Goal: Task Accomplishment & Management: Use online tool/utility

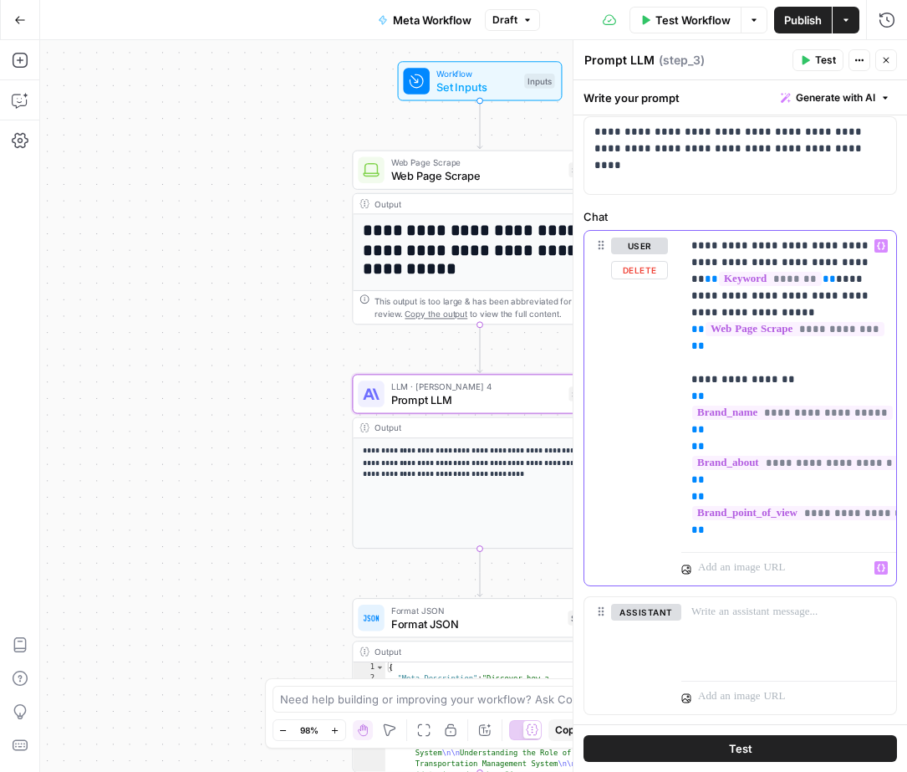
scroll to position [70, 0]
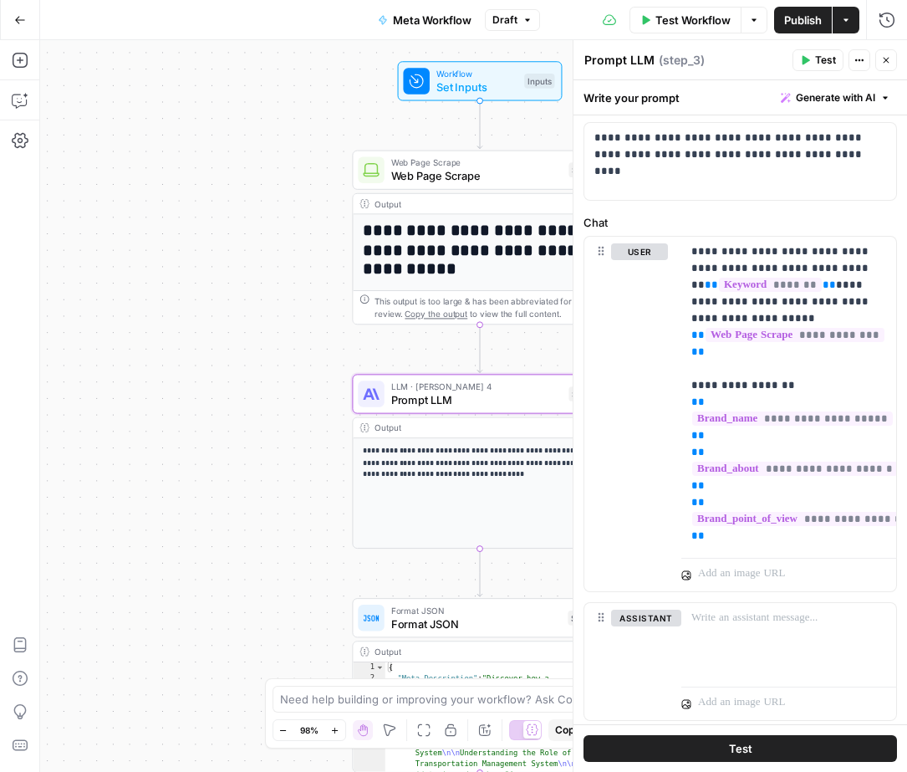
drag, startPoint x: 882, startPoint y: 58, endPoint x: 794, endPoint y: 317, distance: 273.7
click at [882, 58] on icon "button" at bounding box center [886, 60] width 10 height 10
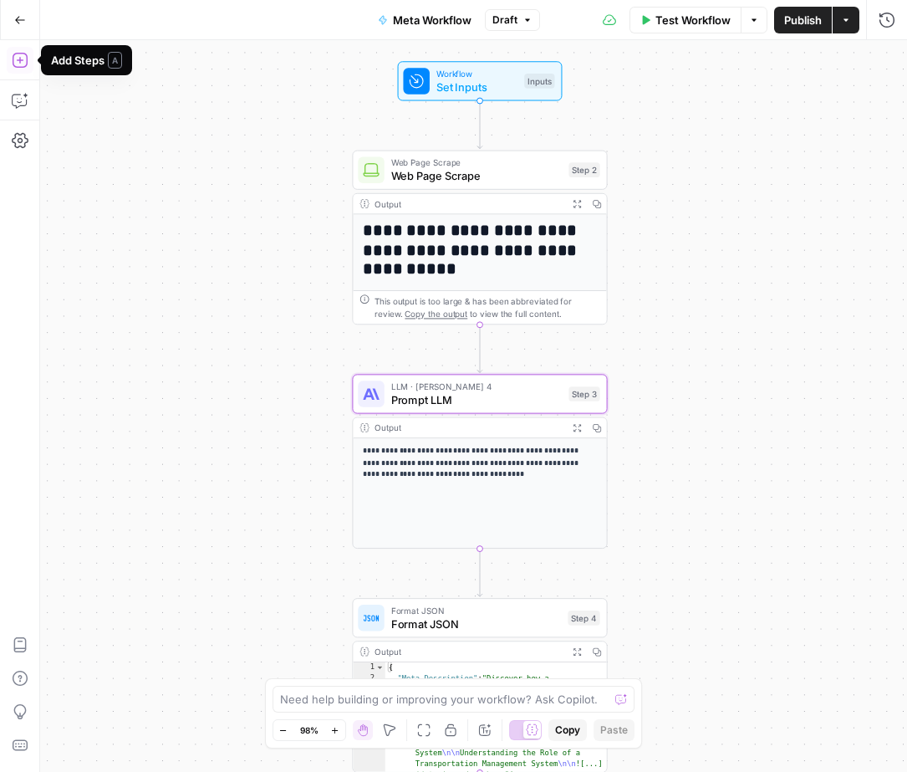
click at [21, 57] on icon "button" at bounding box center [20, 60] width 17 height 17
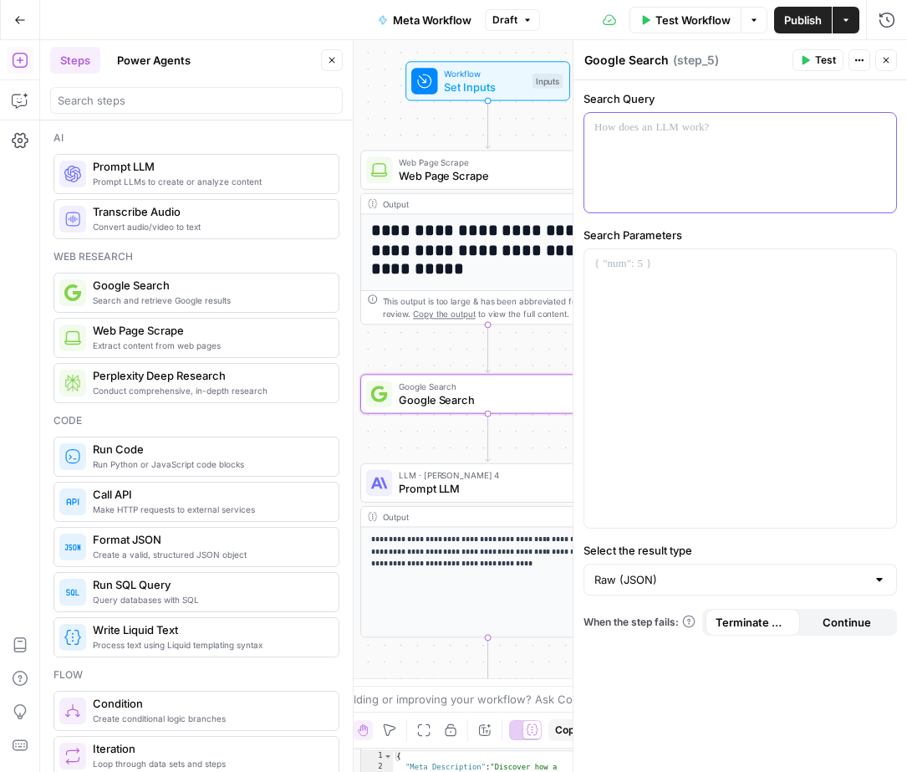
click at [697, 161] on div at bounding box center [741, 163] width 312 height 100
click at [884, 126] on icon "button" at bounding box center [881, 128] width 8 height 8
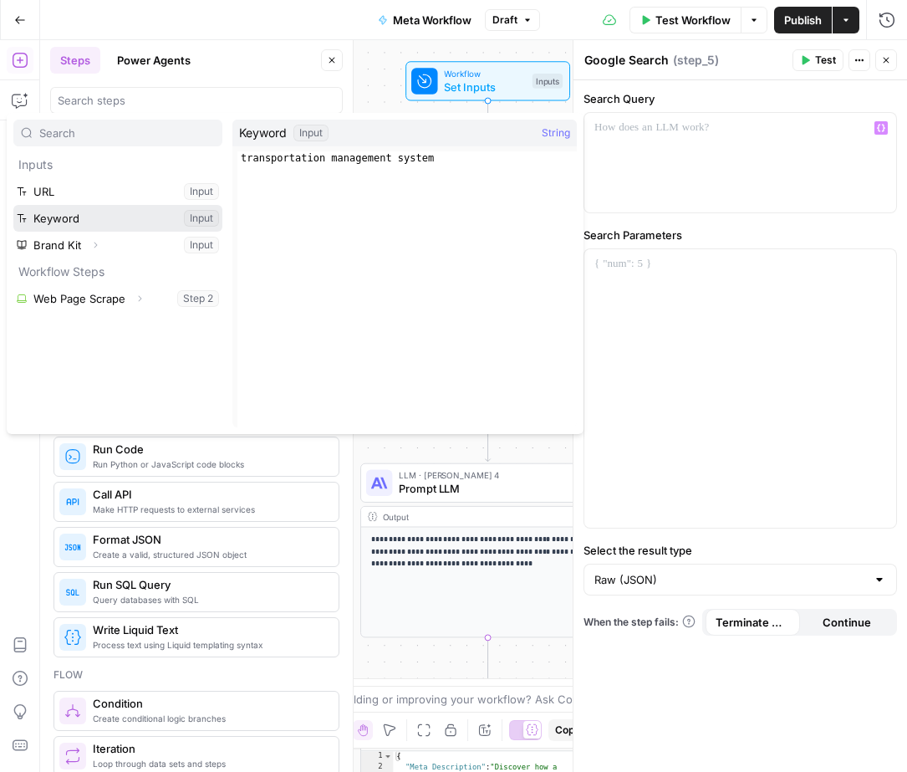
click at [78, 215] on button "Select variable Keyword" at bounding box center [117, 218] width 209 height 27
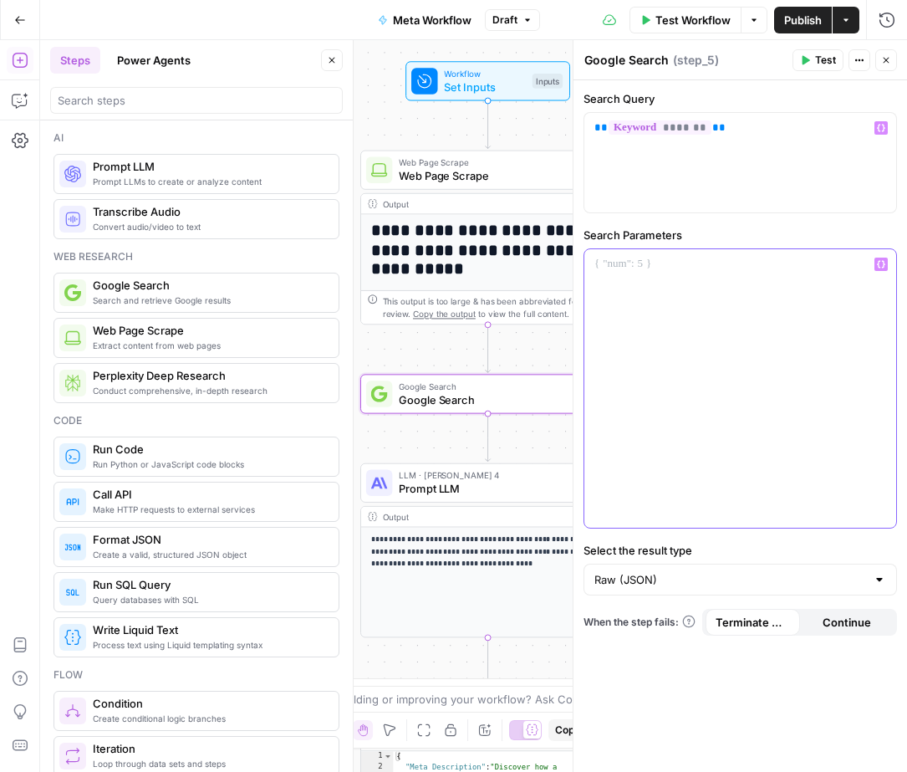
click at [745, 338] on div at bounding box center [741, 388] width 312 height 278
click at [823, 66] on span "Test" at bounding box center [825, 60] width 21 height 15
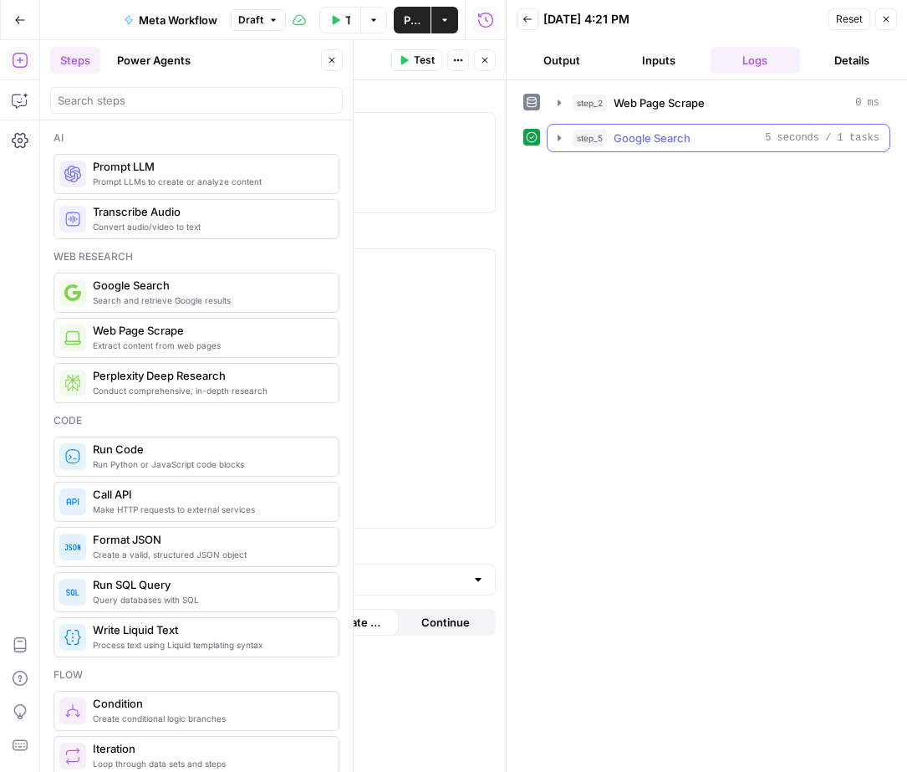
click at [561, 140] on icon "button" at bounding box center [559, 137] width 13 height 13
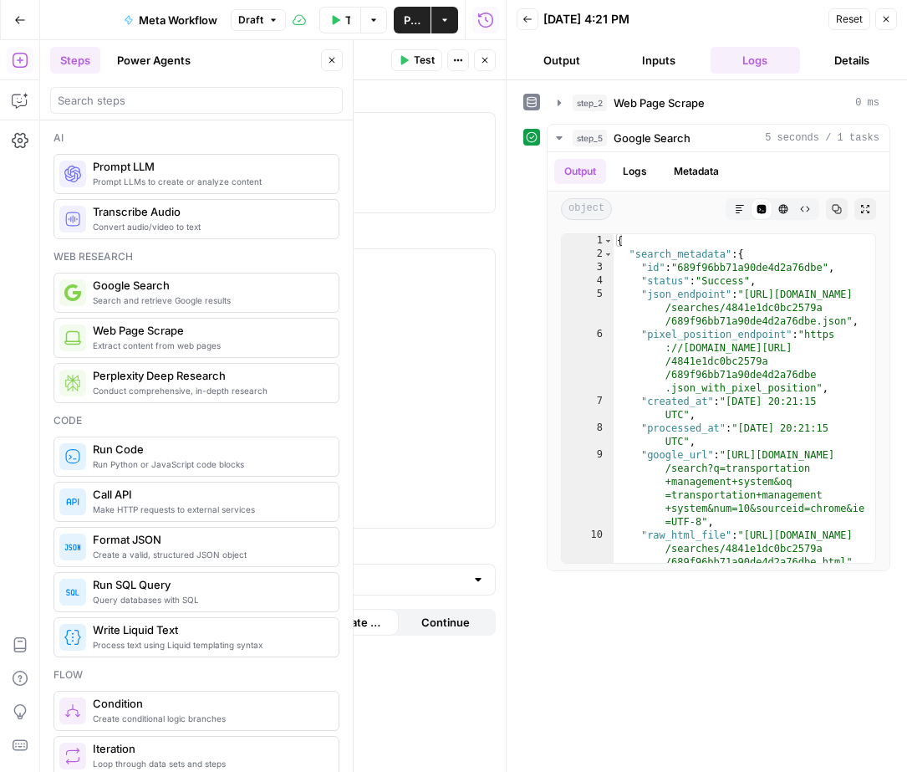
click at [666, 51] on button "Inputs" at bounding box center [659, 60] width 90 height 27
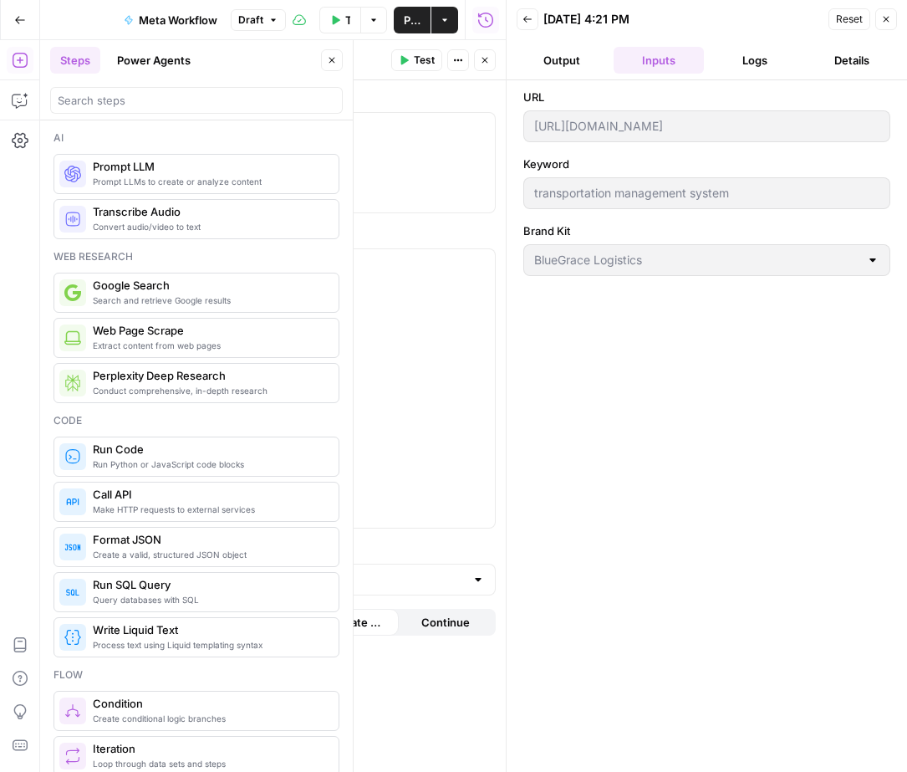
click at [573, 63] on button "Output" at bounding box center [562, 60] width 90 height 27
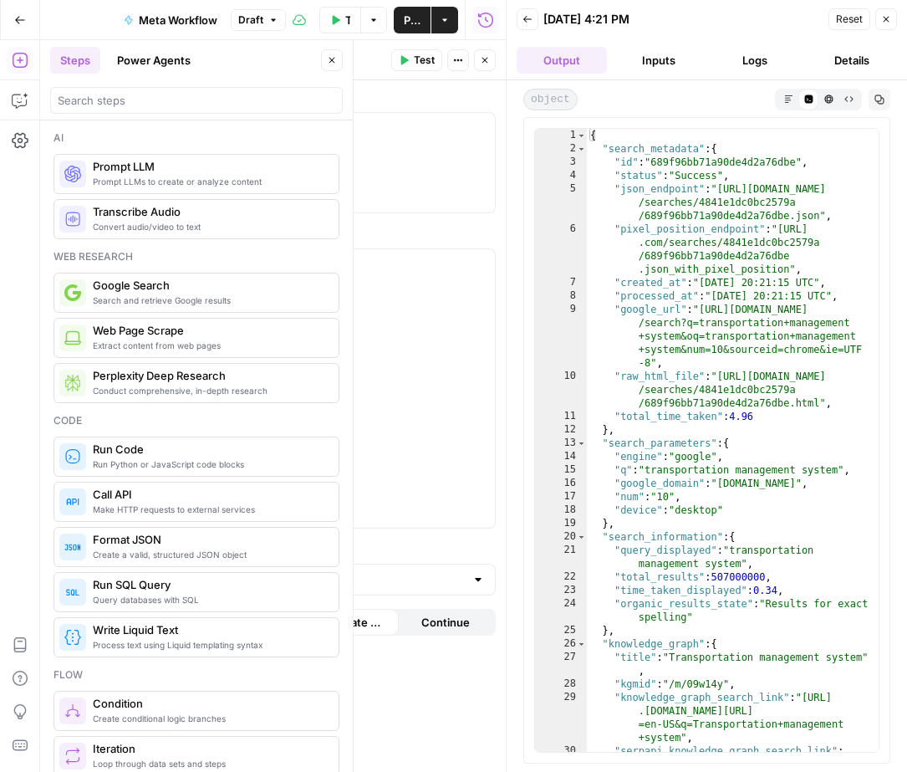
click at [533, 22] on button "Back" at bounding box center [528, 19] width 22 height 22
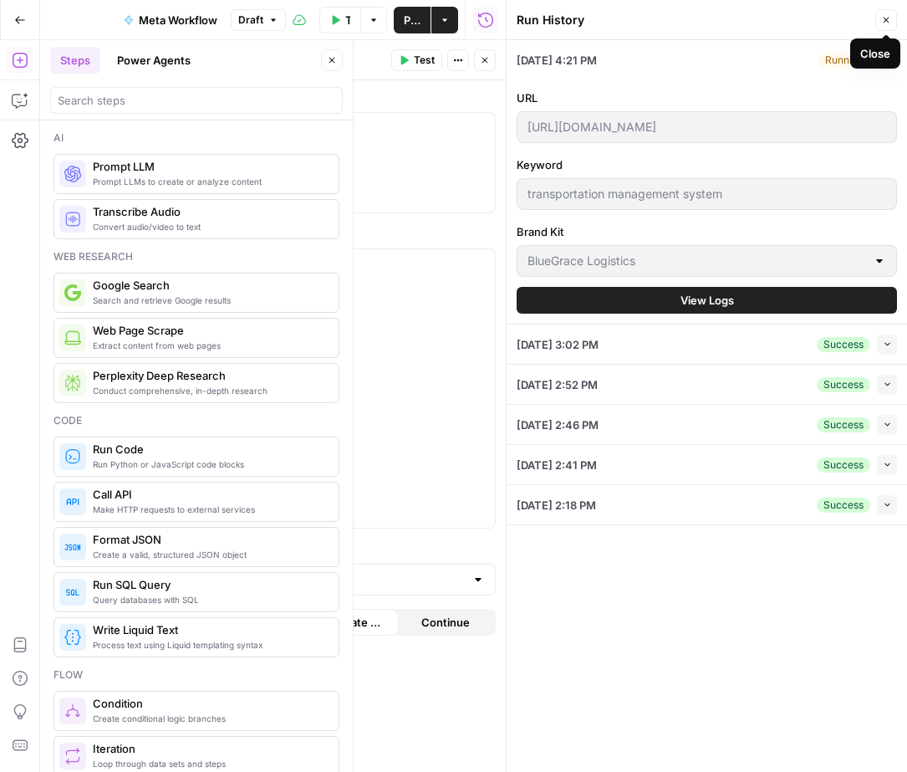
drag, startPoint x: 886, startPoint y: 16, endPoint x: 852, endPoint y: 54, distance: 51.5
click at [886, 16] on icon "button" at bounding box center [886, 20] width 10 height 10
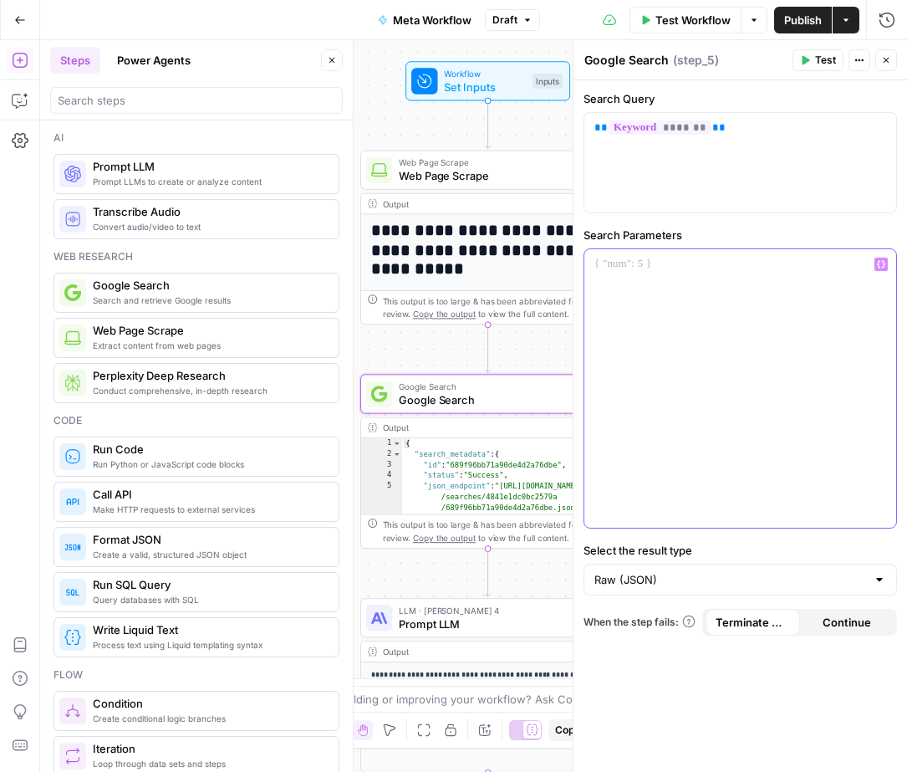
click at [736, 304] on div at bounding box center [741, 388] width 312 height 278
click at [600, 266] on p "**********" at bounding box center [741, 264] width 292 height 17
click at [820, 306] on div "**********" at bounding box center [741, 388] width 312 height 278
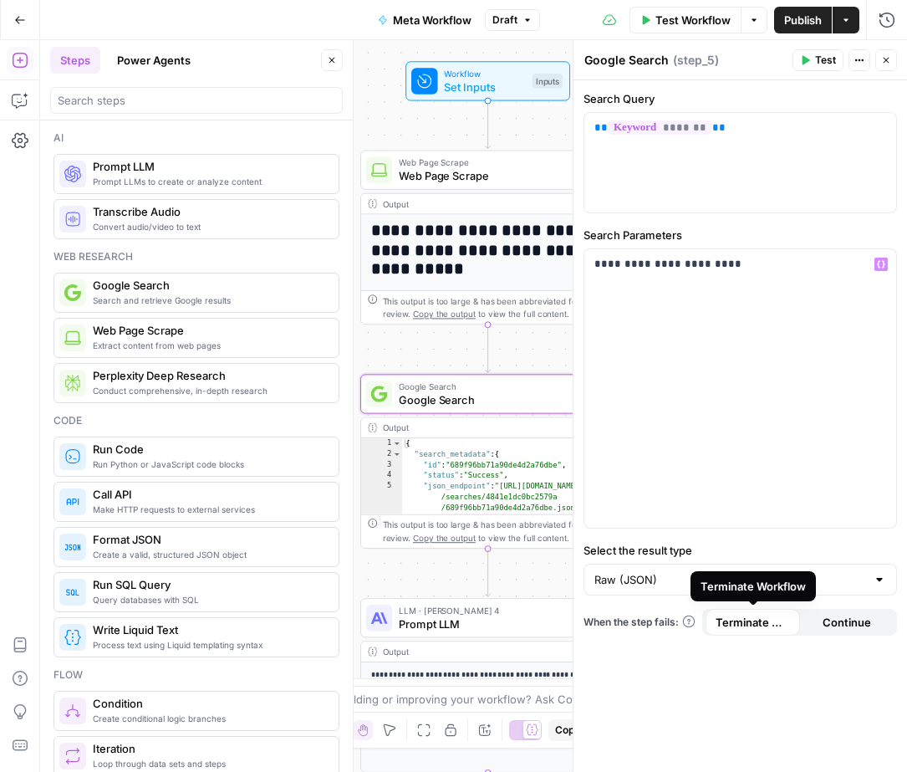
click at [741, 587] on div "Terminate Workflow" at bounding box center [753, 586] width 105 height 17
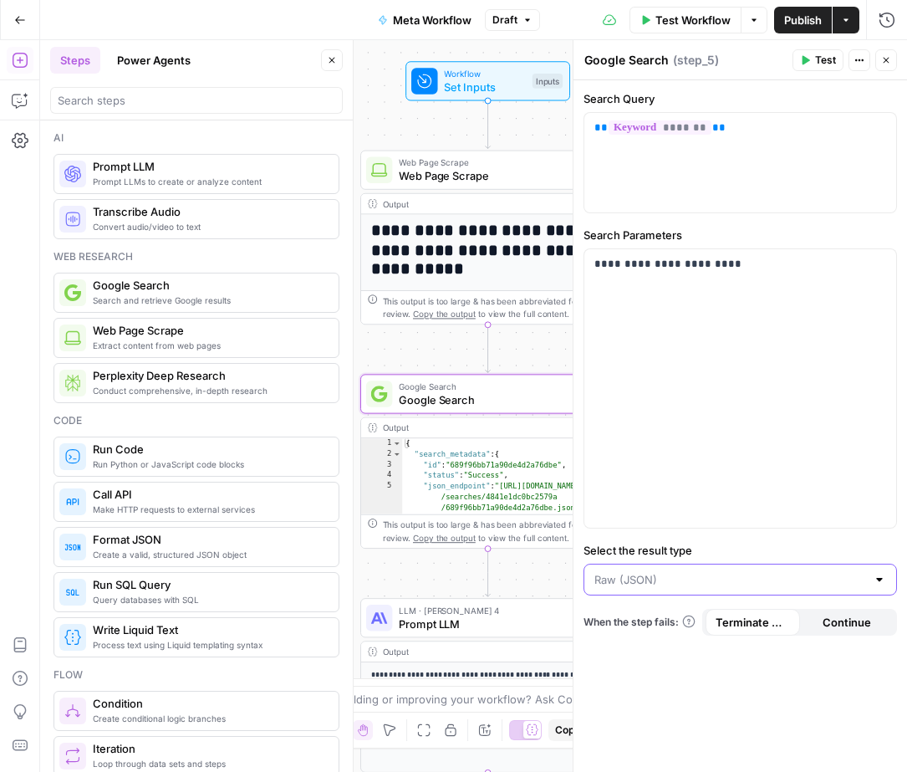
click at [633, 580] on input "Select the result type" at bounding box center [731, 579] width 272 height 17
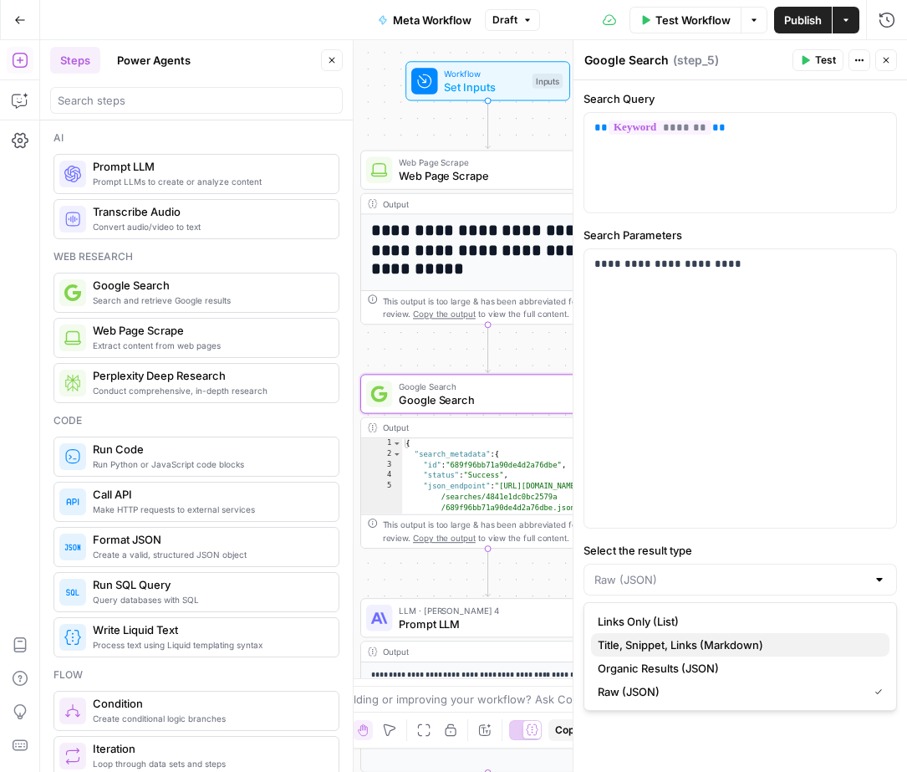
click at [665, 642] on span "Title, Snippet, Links (Markdown)" at bounding box center [737, 644] width 278 height 17
type input "Title, Snippet, Links (Markdown)"
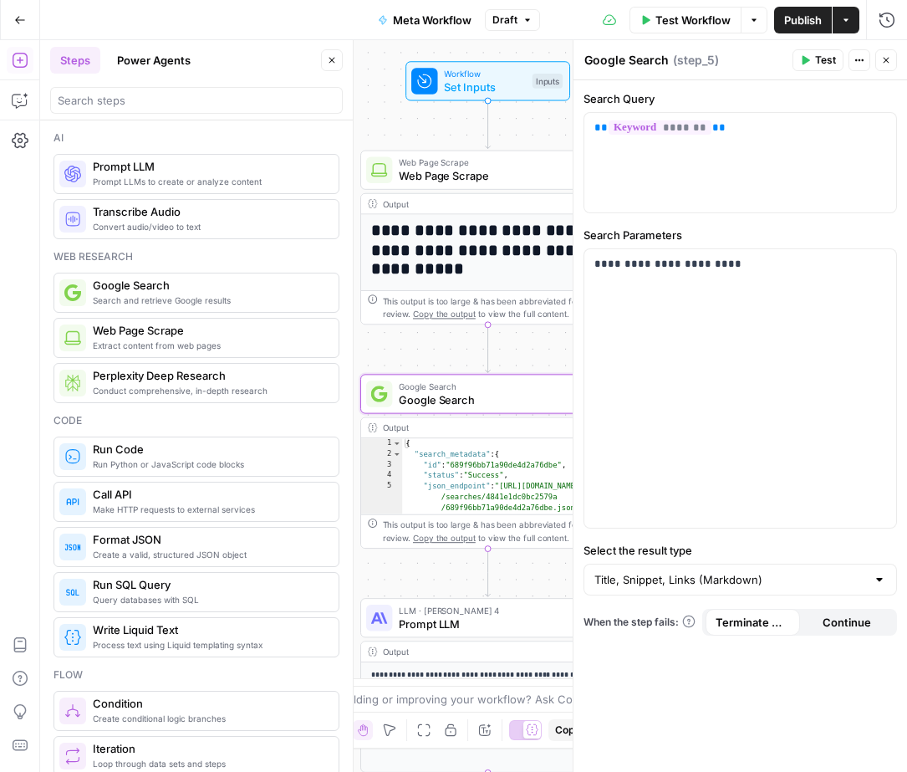
click at [814, 63] on button "Test" at bounding box center [818, 60] width 51 height 22
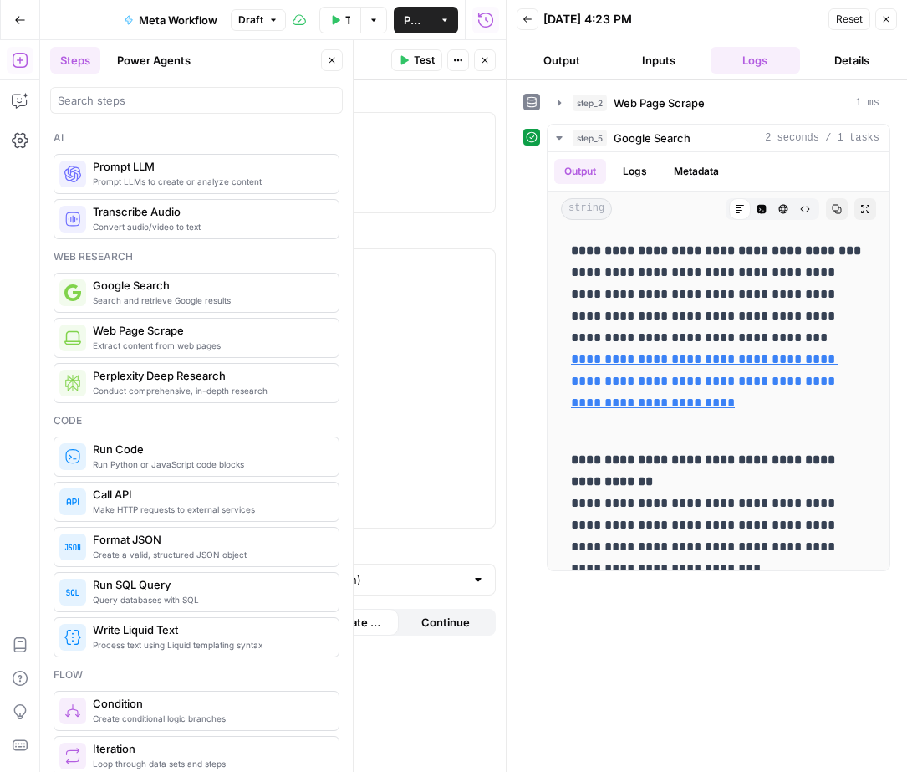
drag, startPoint x: 891, startPoint y: 18, endPoint x: 875, endPoint y: 53, distance: 37.8
click at [891, 19] on span "Close" at bounding box center [891, 19] width 1 height 1
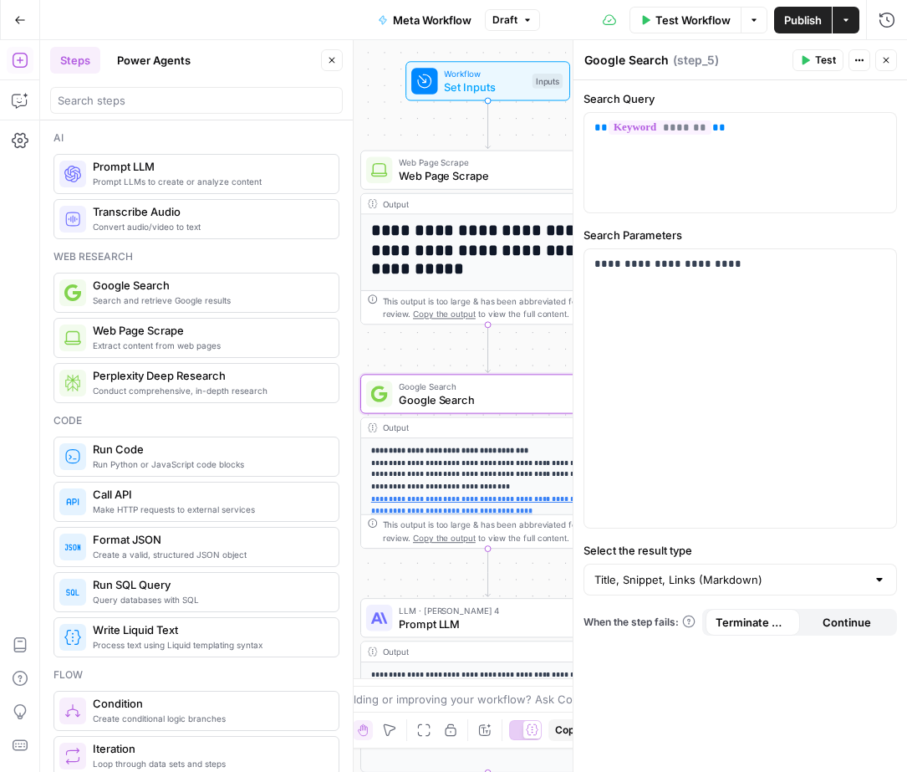
click at [797, 23] on span "Publish" at bounding box center [803, 20] width 38 height 17
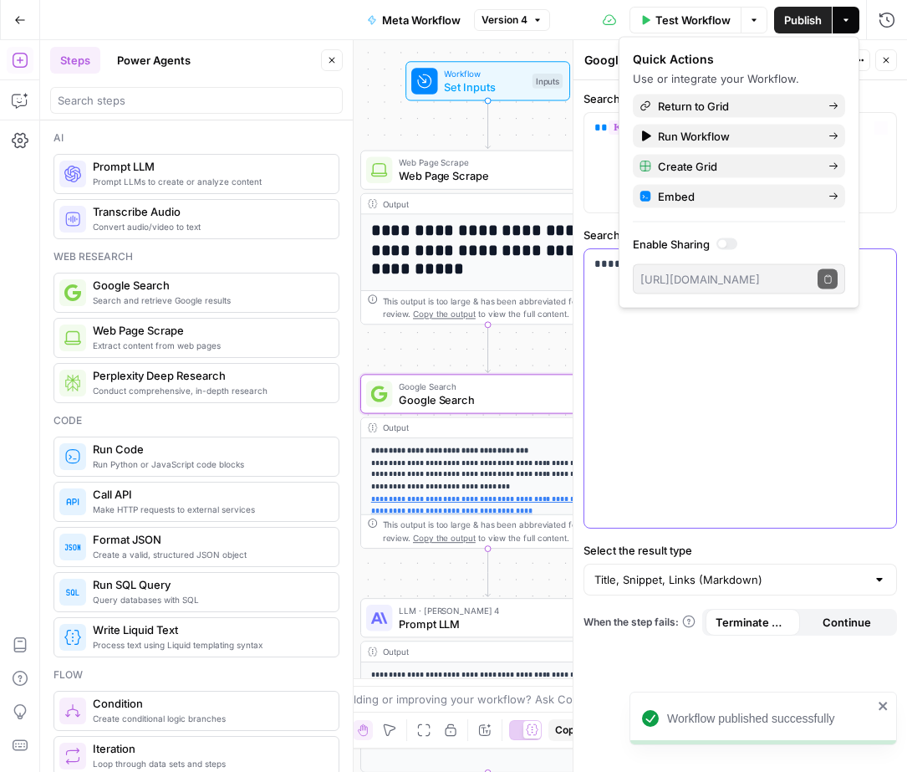
click at [796, 418] on div "**********" at bounding box center [741, 388] width 312 height 278
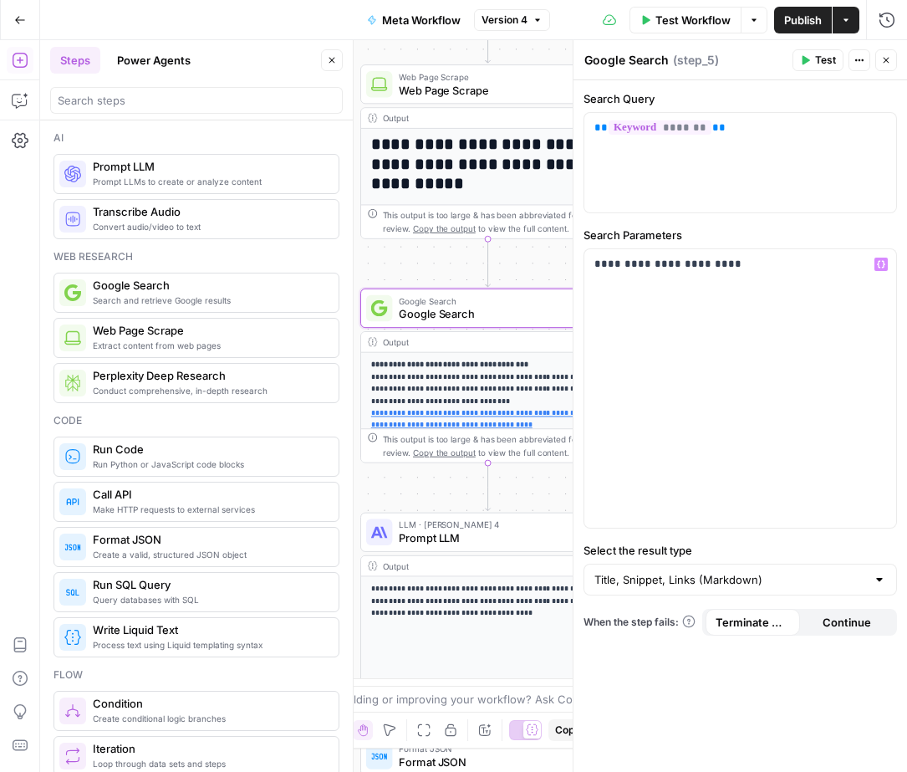
click at [501, 544] on span "Prompt LLM" at bounding box center [484, 537] width 171 height 17
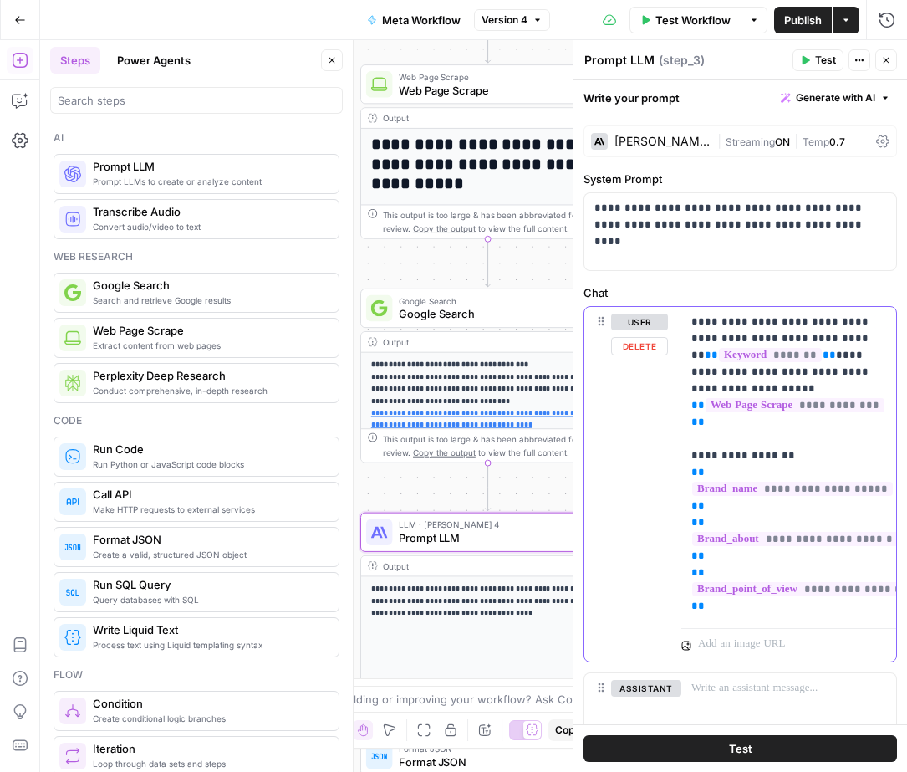
click at [789, 620] on div "**********" at bounding box center [789, 464] width 215 height 314
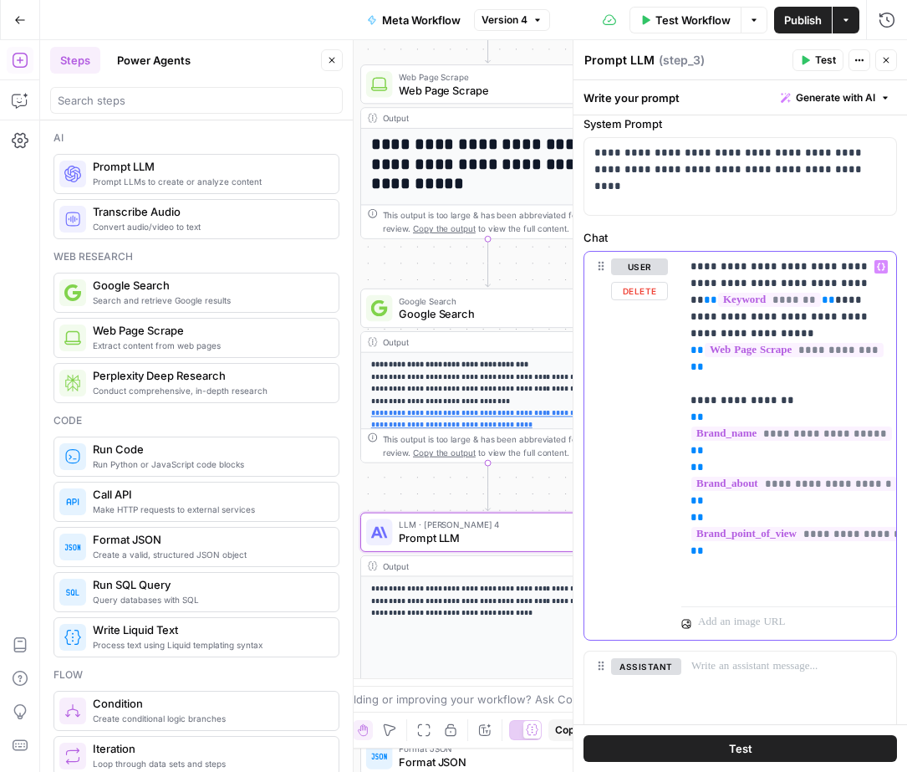
scroll to position [63, 0]
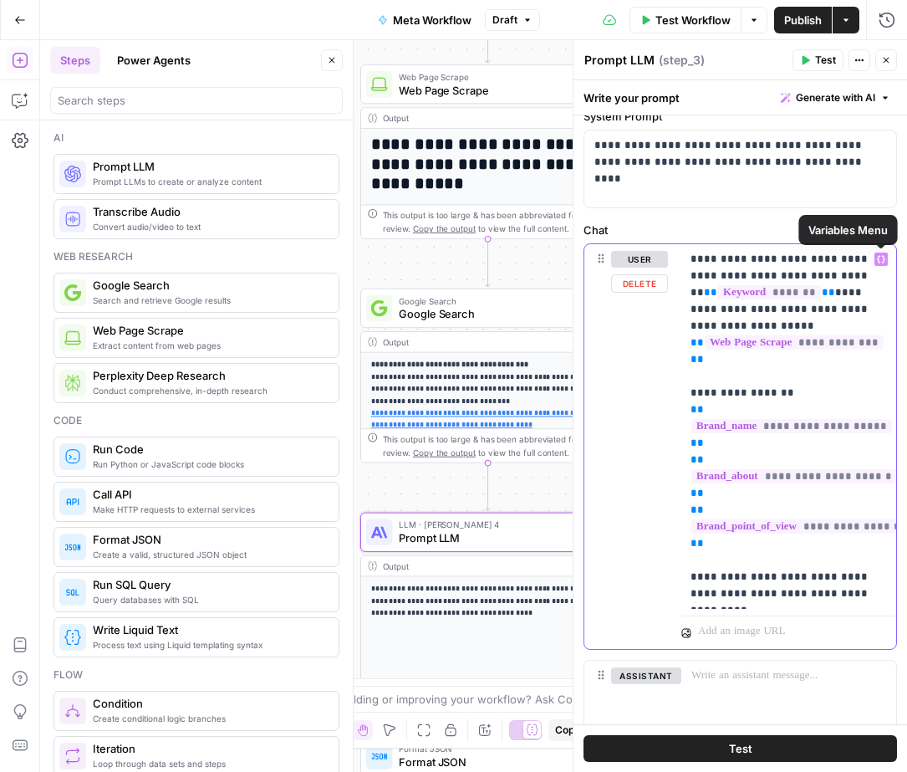
click at [883, 263] on icon "button" at bounding box center [881, 260] width 8 height 8
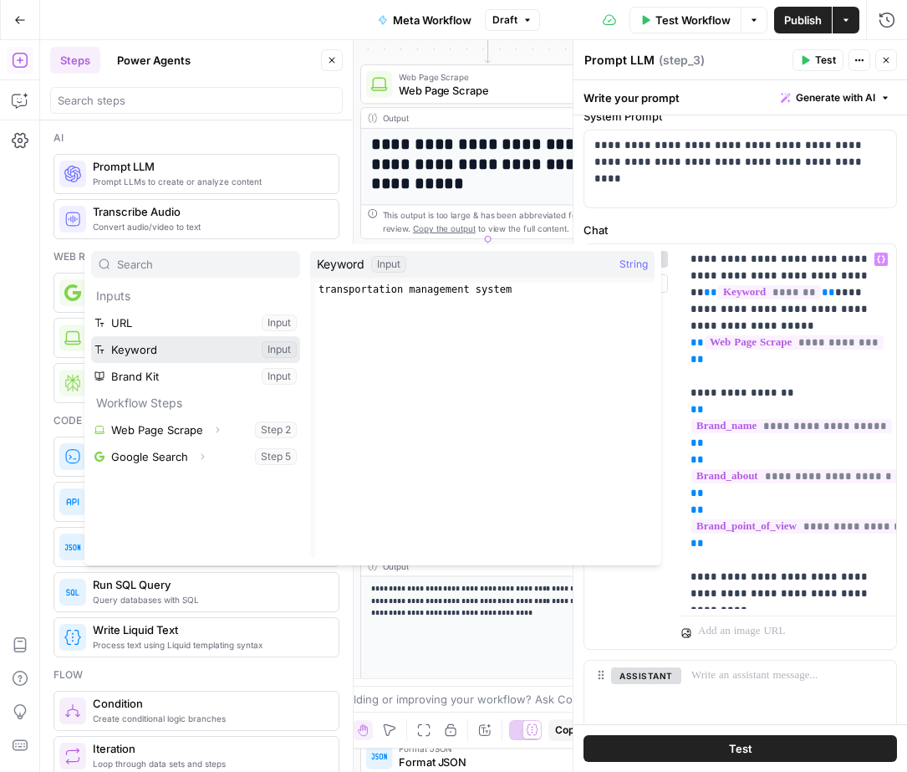
click at [191, 342] on button "Select variable Keyword" at bounding box center [195, 349] width 209 height 27
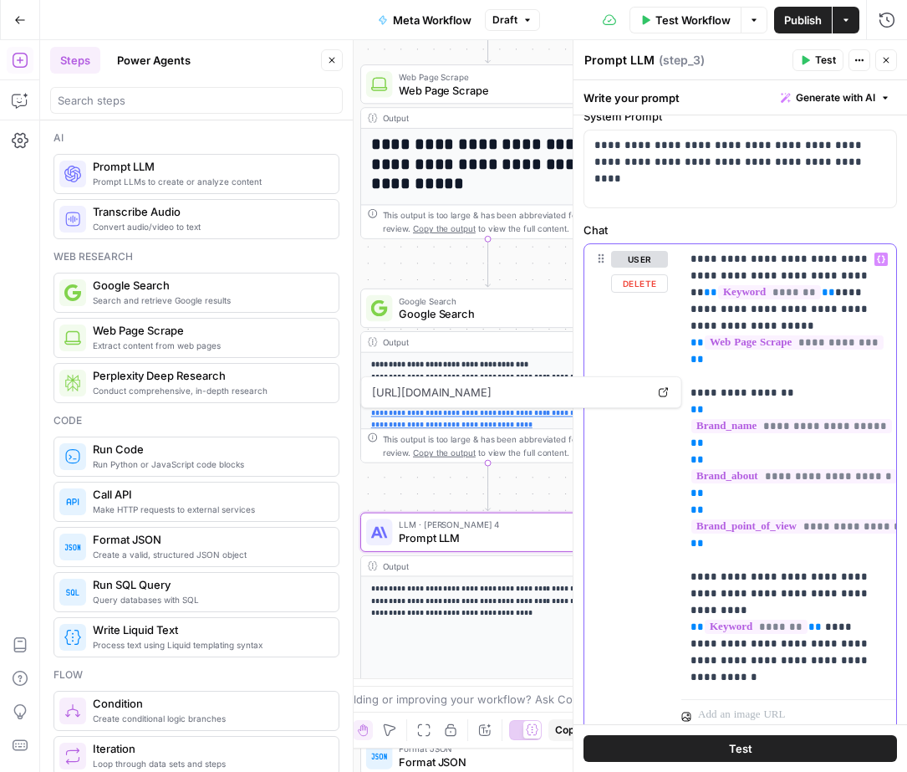
click at [885, 264] on button "Variables Menu" at bounding box center [881, 259] width 13 height 13
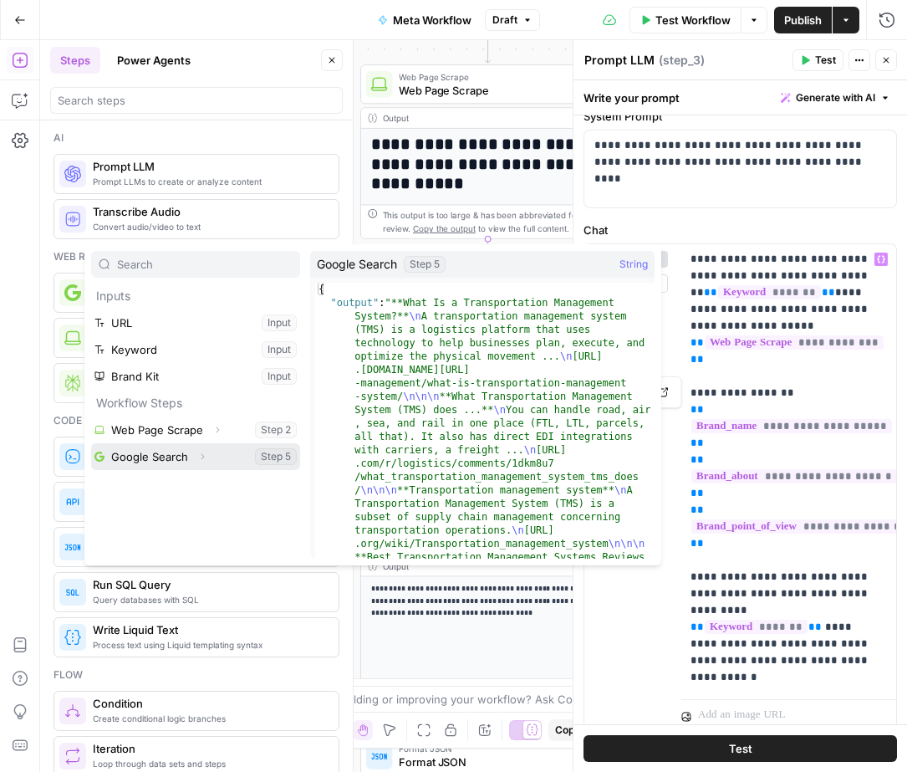
click at [138, 450] on button "Select variable Google Search" at bounding box center [195, 456] width 209 height 27
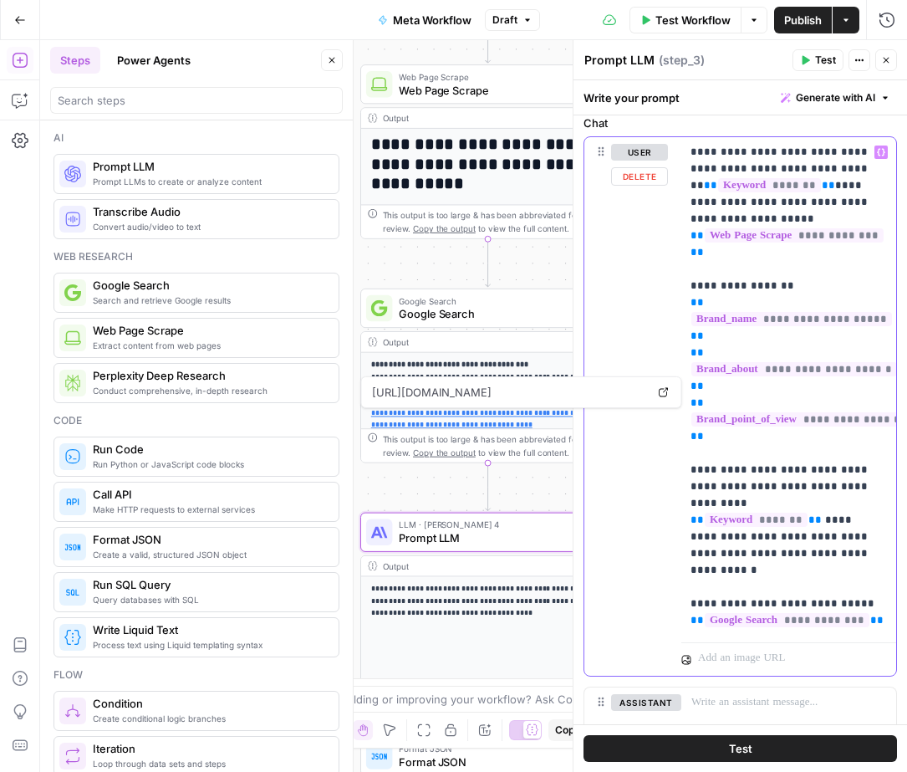
scroll to position [144, 0]
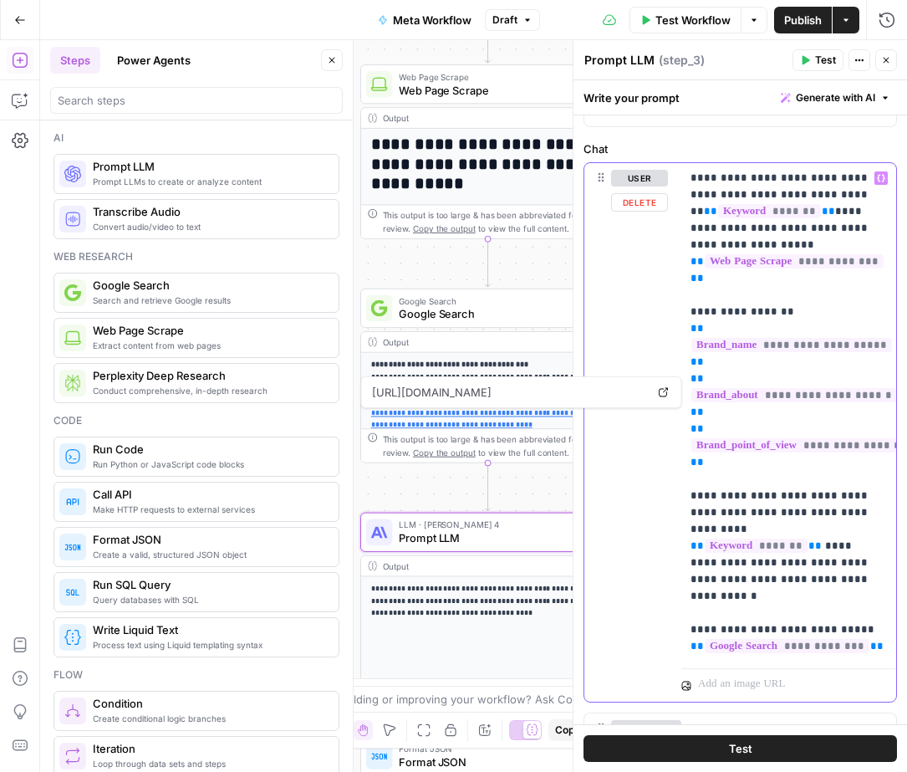
click at [732, 657] on div "**********" at bounding box center [789, 412] width 215 height 498
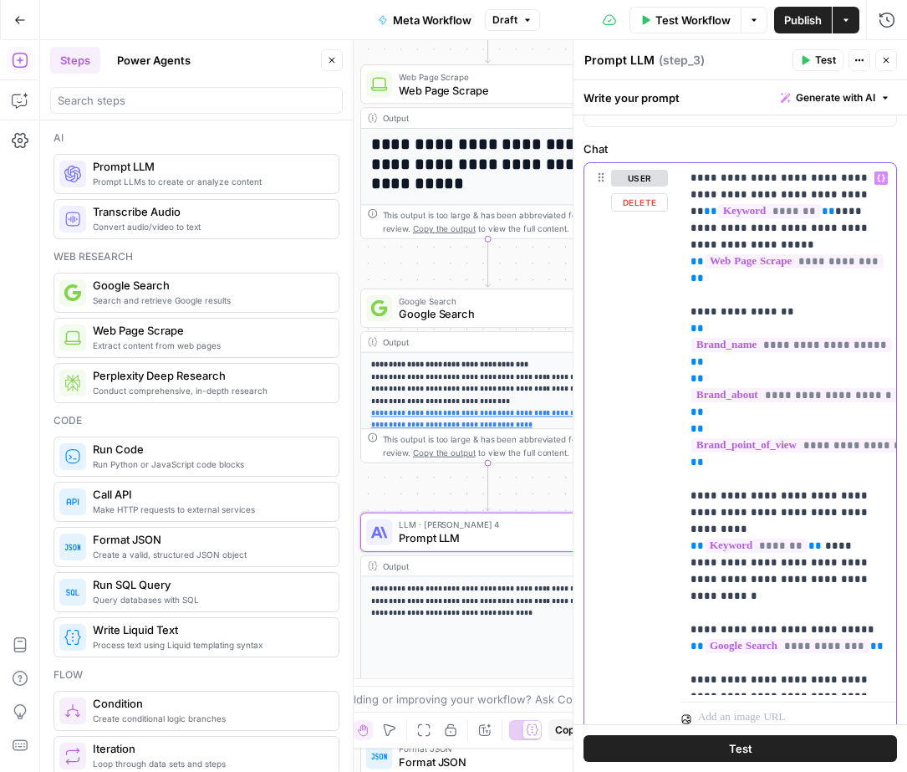
click at [882, 181] on icon "button" at bounding box center [881, 179] width 8 height 8
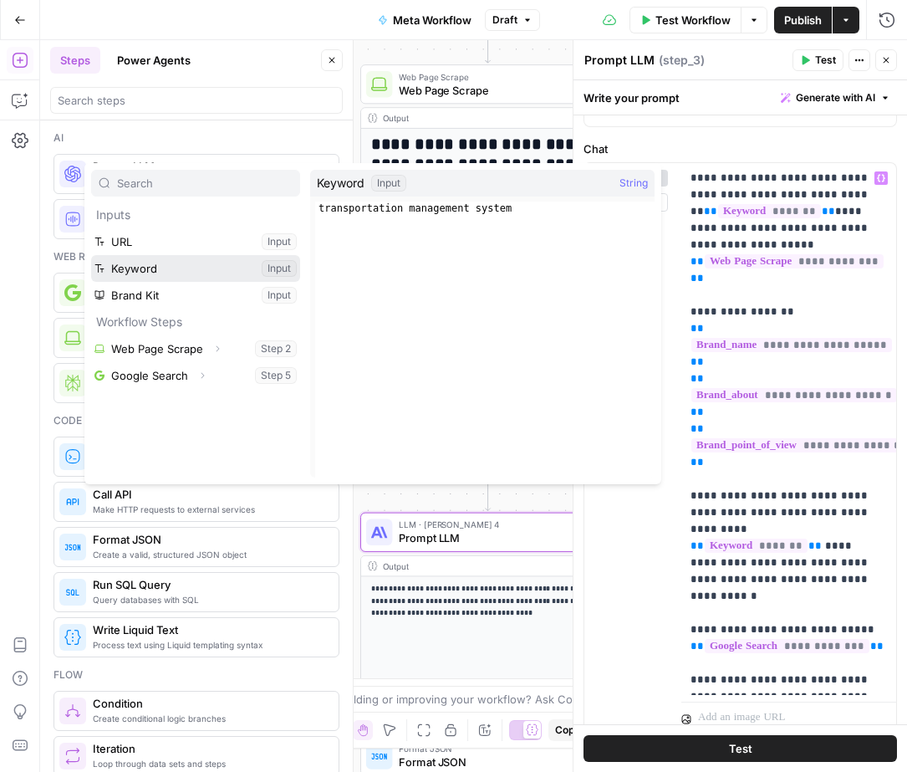
click at [192, 268] on button "Select variable Keyword" at bounding box center [195, 268] width 209 height 27
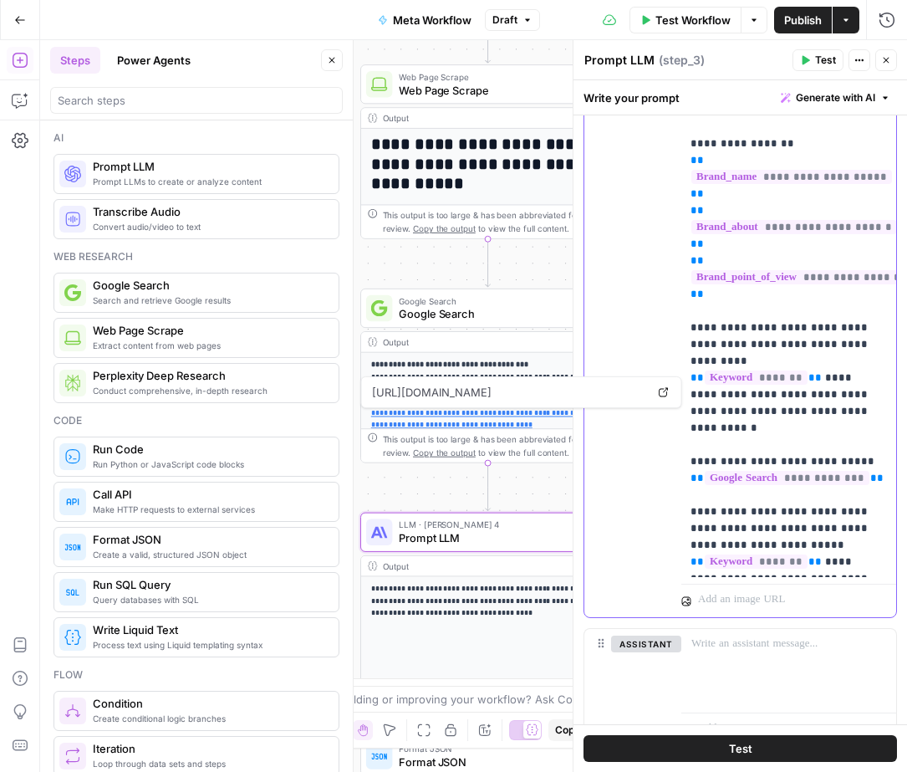
scroll to position [319, 0]
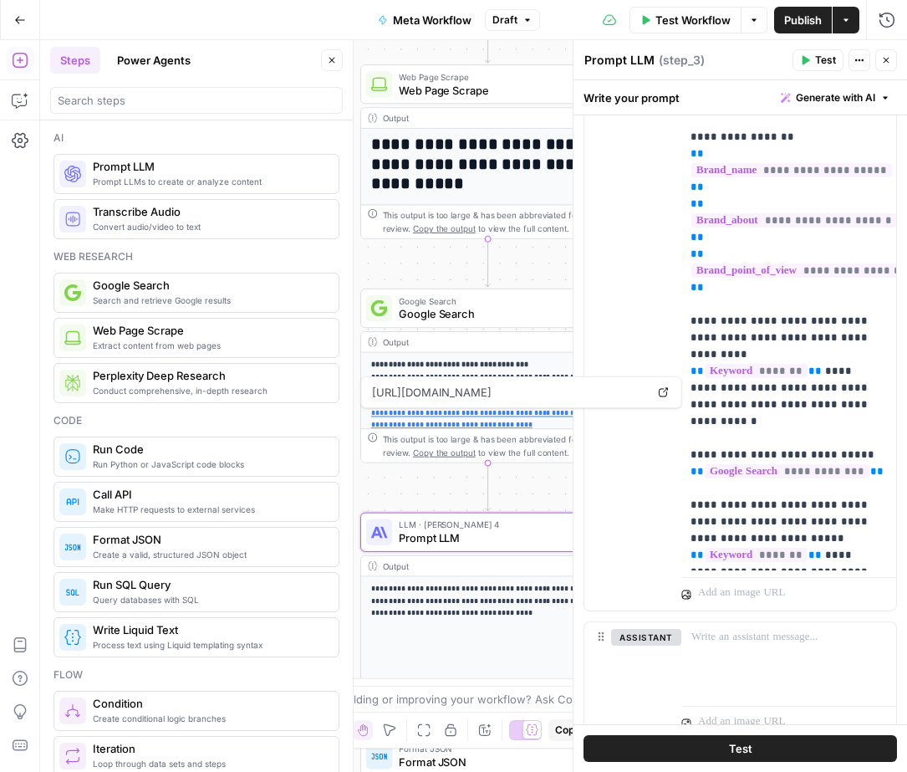
click at [820, 66] on span "Test" at bounding box center [825, 60] width 21 height 15
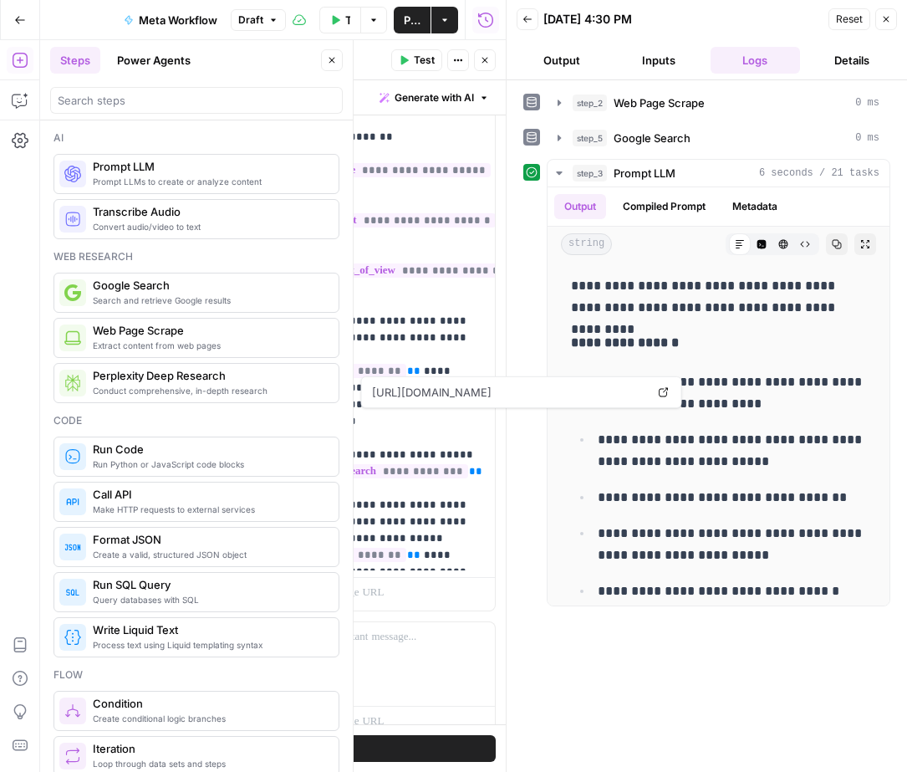
click at [574, 60] on button "Output" at bounding box center [562, 60] width 90 height 27
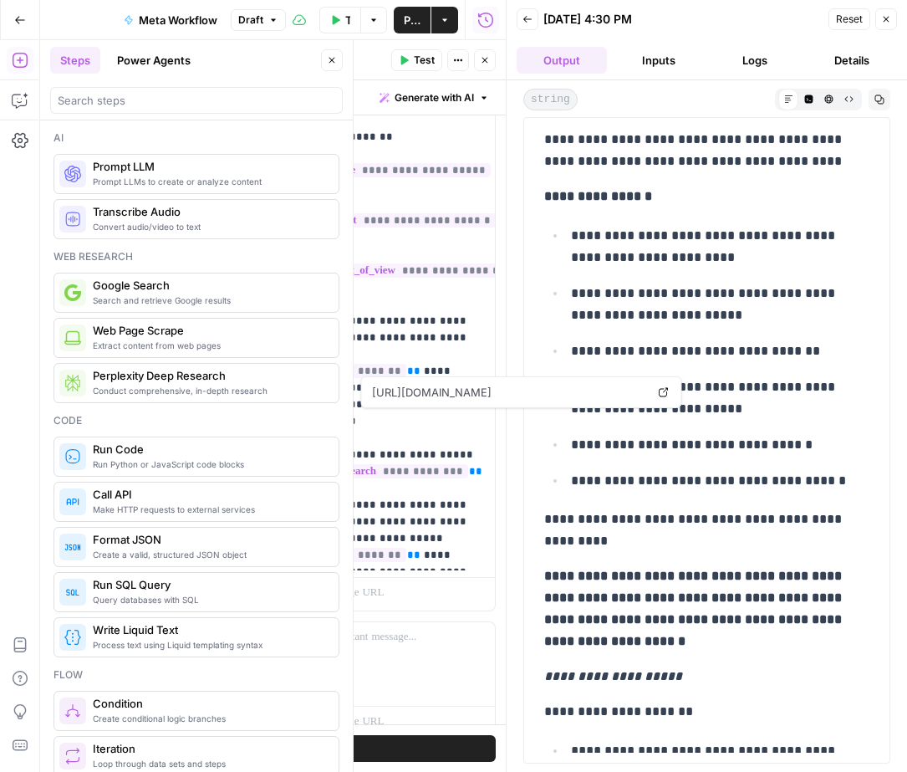
scroll to position [5, 0]
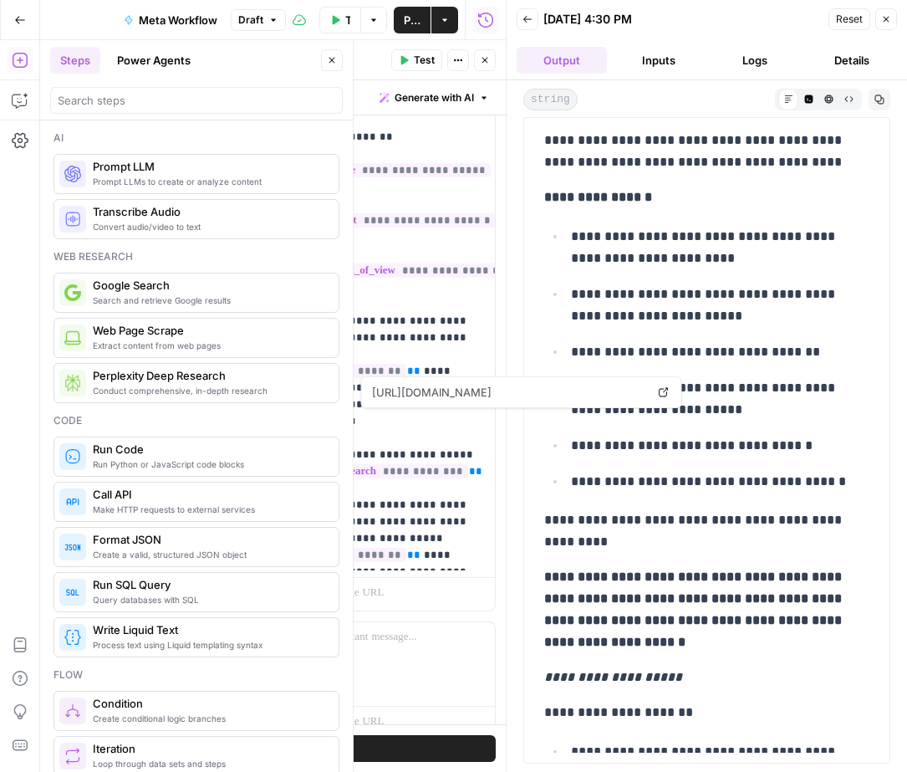
click at [882, 23] on icon "button" at bounding box center [886, 19] width 10 height 10
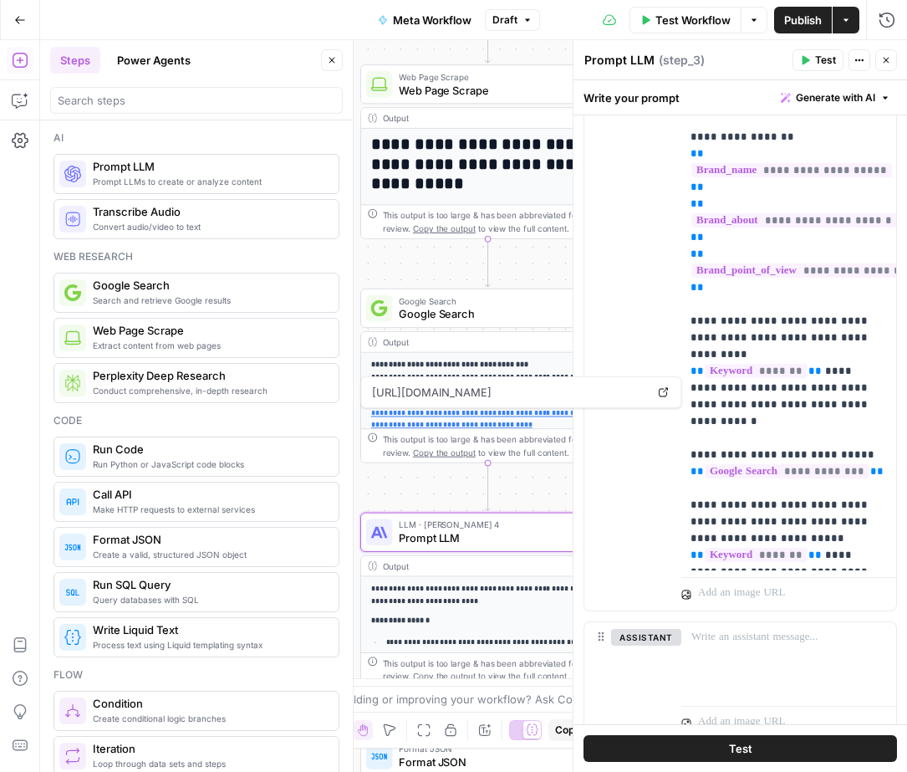
click at [881, 59] on icon "button" at bounding box center [886, 60] width 10 height 10
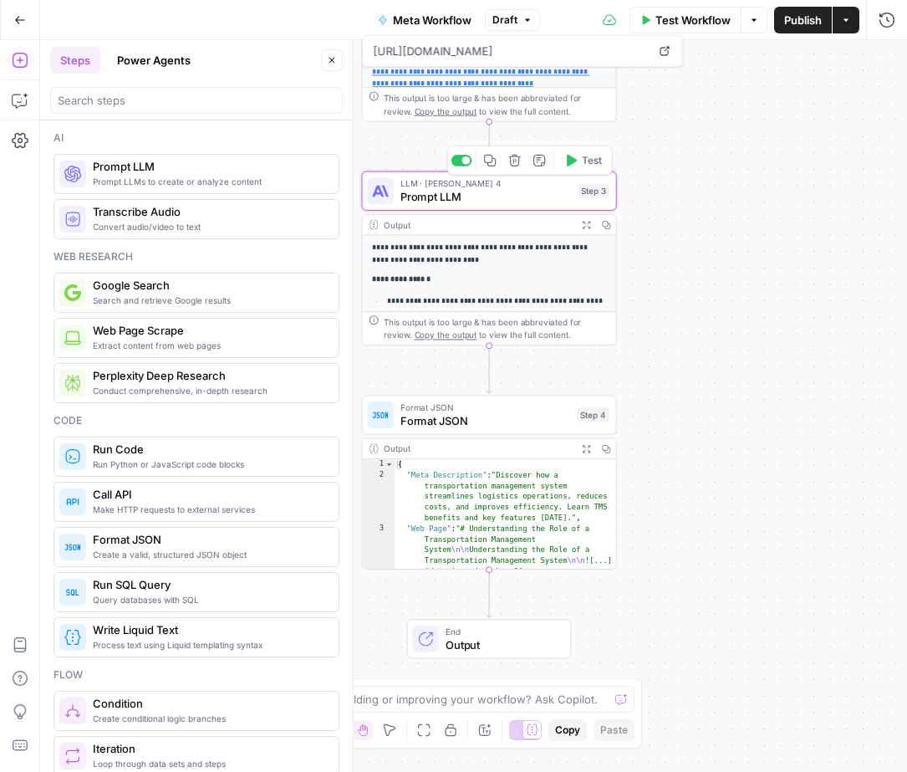
click at [494, 191] on span "Prompt LLM" at bounding box center [486, 196] width 171 height 17
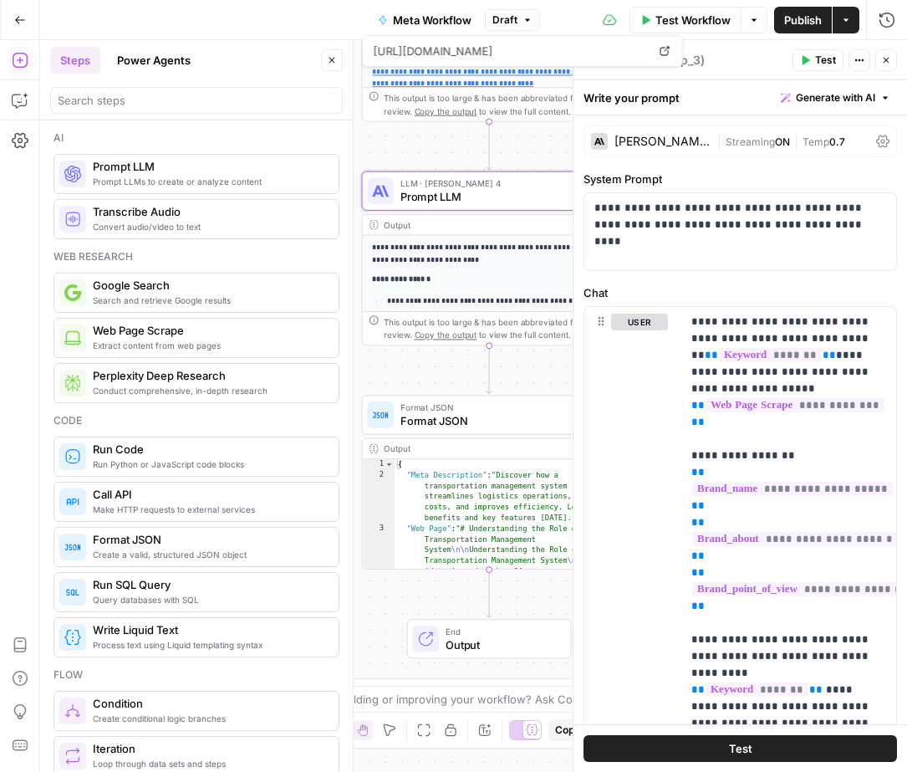
click at [711, 59] on div "Prompt LLM Prompt LLM ( step_3 )" at bounding box center [686, 60] width 204 height 18
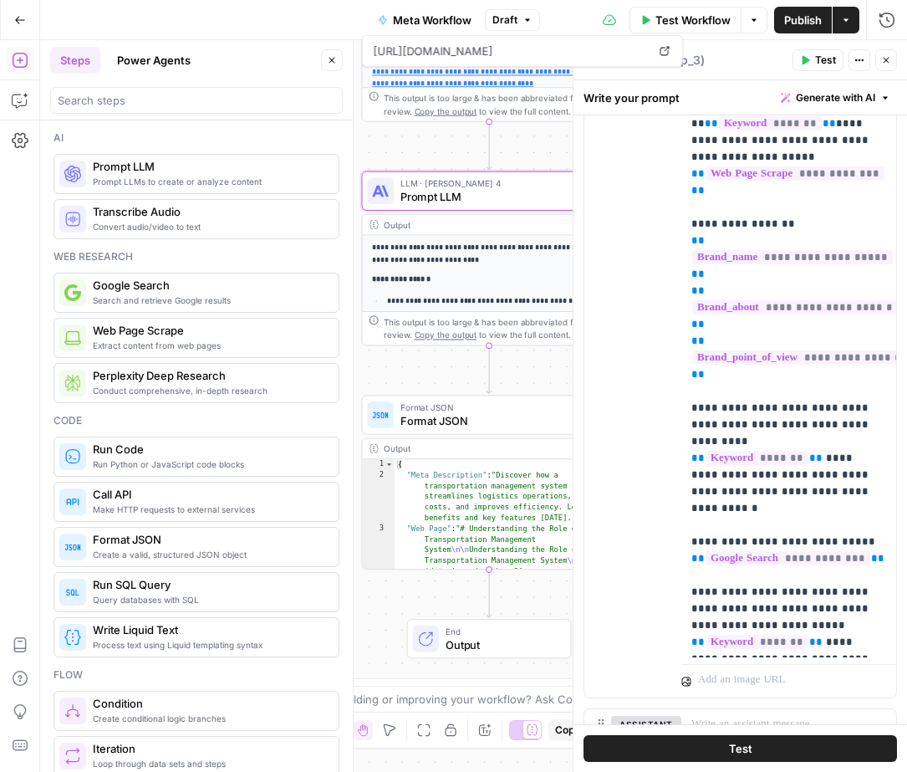
scroll to position [0, 0]
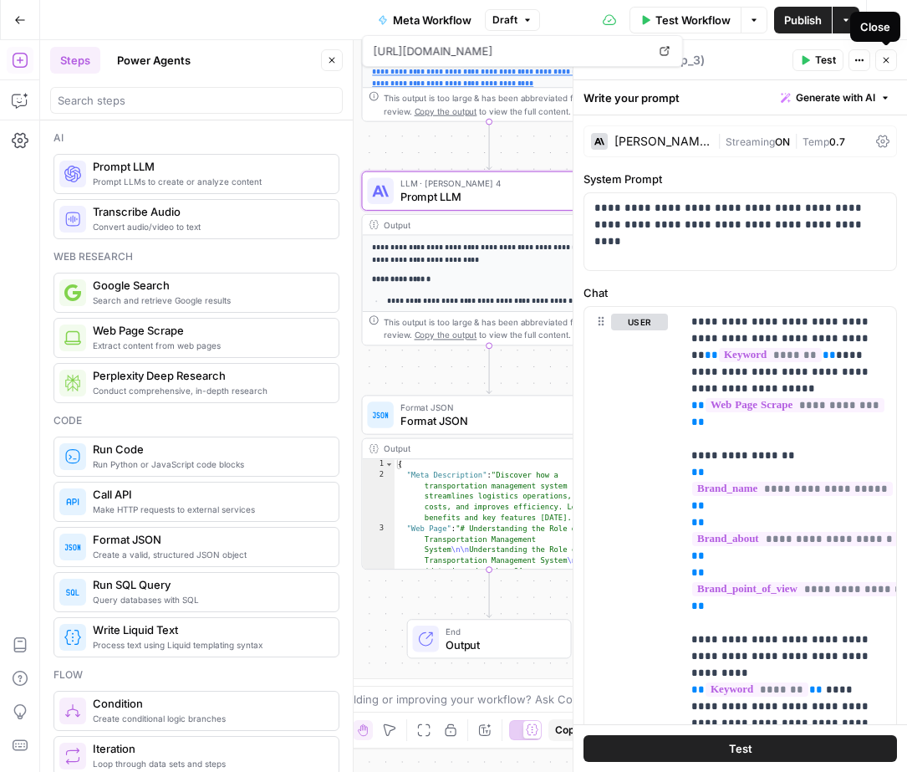
click at [891, 58] on icon "button" at bounding box center [886, 60] width 10 height 10
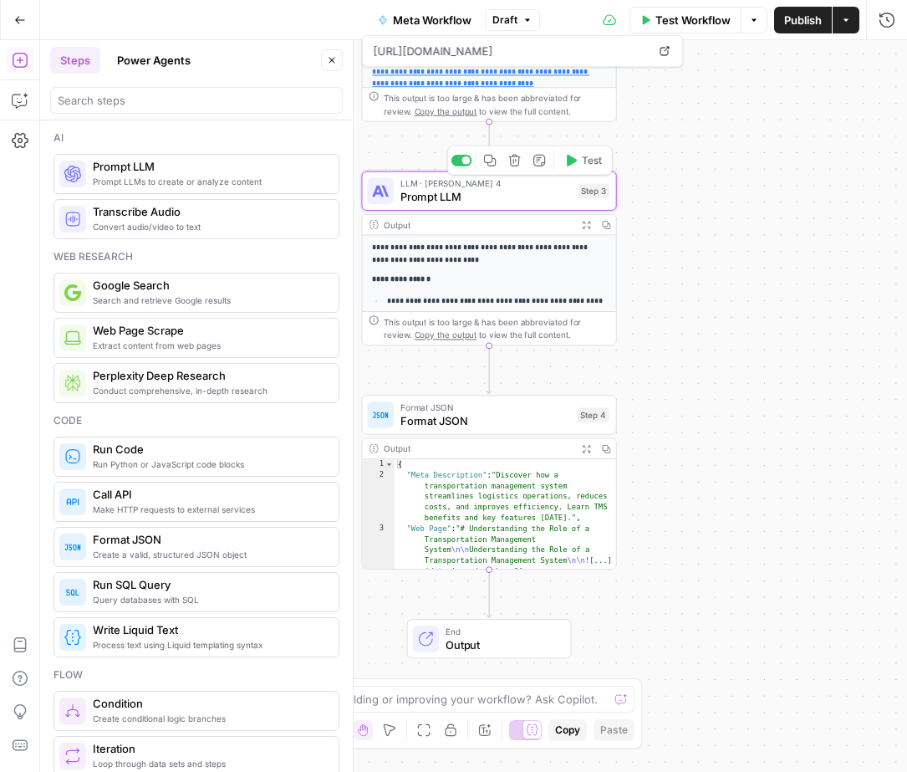
click at [584, 198] on div "LLM · [PERSON_NAME] 4 Prompt LLM Step 3 Copy step Delete step Add Note Test" at bounding box center [488, 191] width 242 height 28
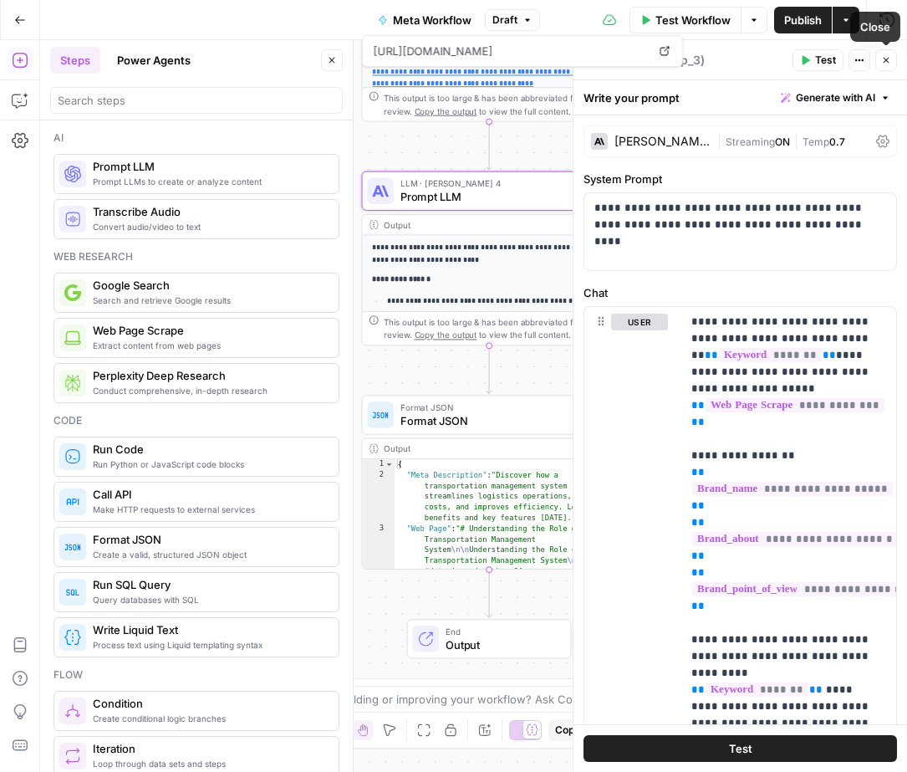
click at [865, 62] on button "Actions" at bounding box center [860, 60] width 22 height 22
click at [758, 60] on div "Prompt LLM Prompt LLM ( step_3 )" at bounding box center [686, 60] width 204 height 18
click at [887, 62] on icon "button" at bounding box center [886, 60] width 10 height 10
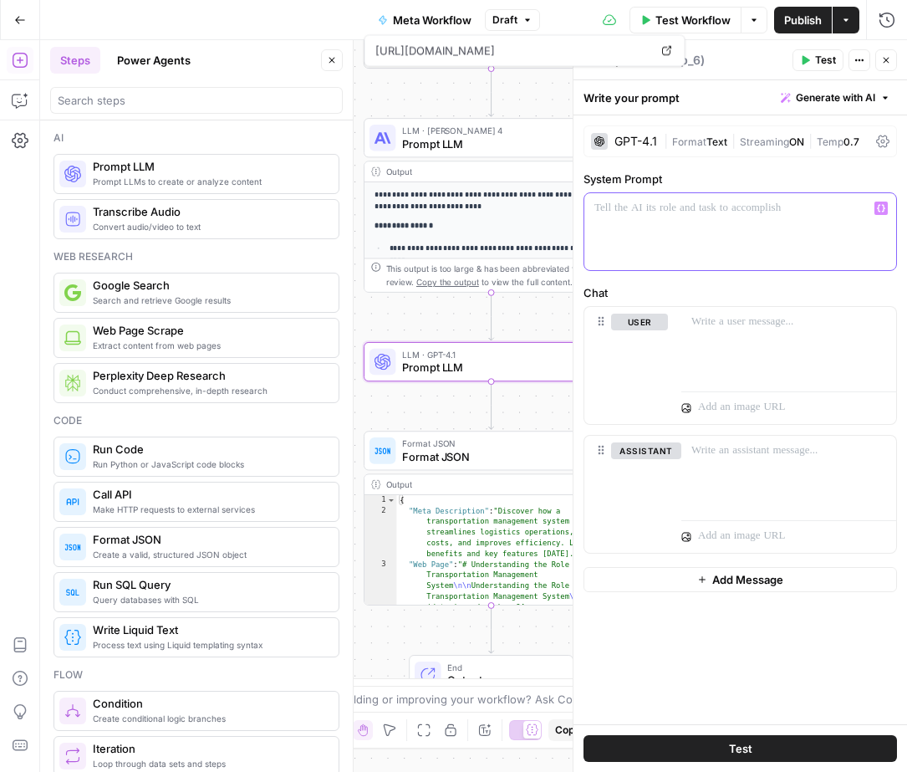
click at [696, 232] on div at bounding box center [741, 231] width 312 height 77
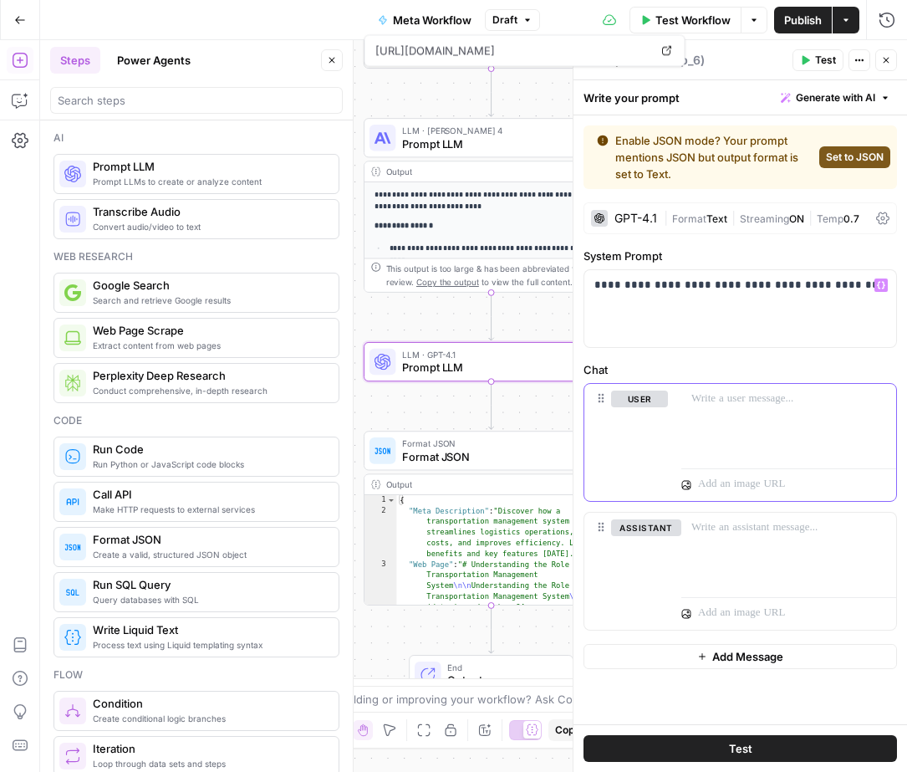
click at [787, 387] on div at bounding box center [789, 422] width 215 height 77
click at [887, 400] on button "Variables Menu" at bounding box center [881, 398] width 13 height 13
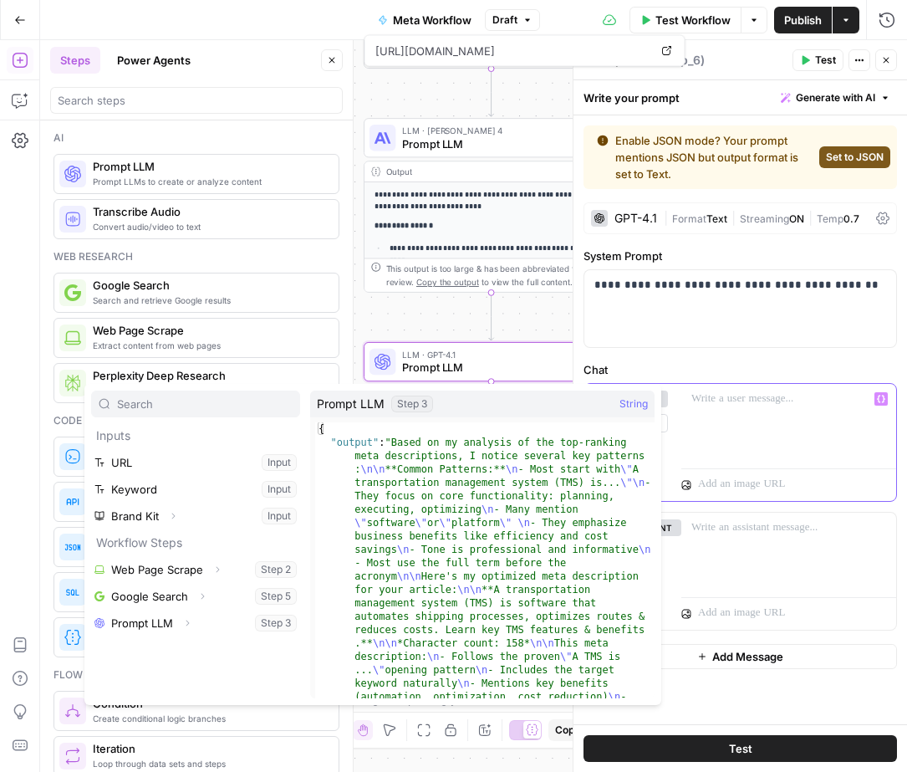
click at [779, 444] on div at bounding box center [789, 422] width 215 height 77
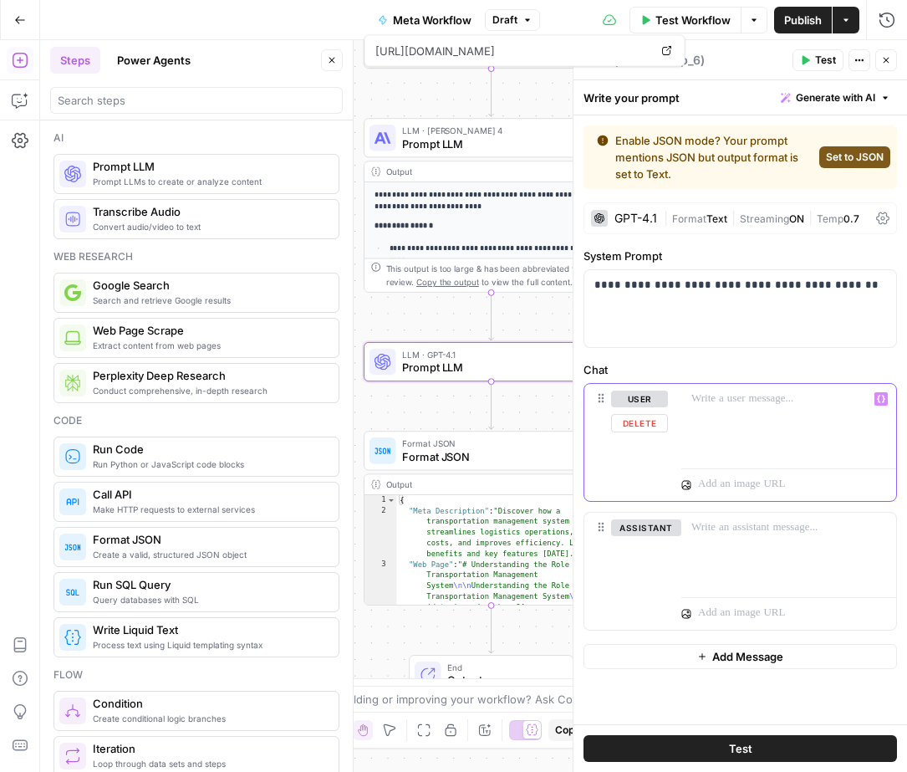
click at [881, 401] on icon "button" at bounding box center [881, 399] width 8 height 8
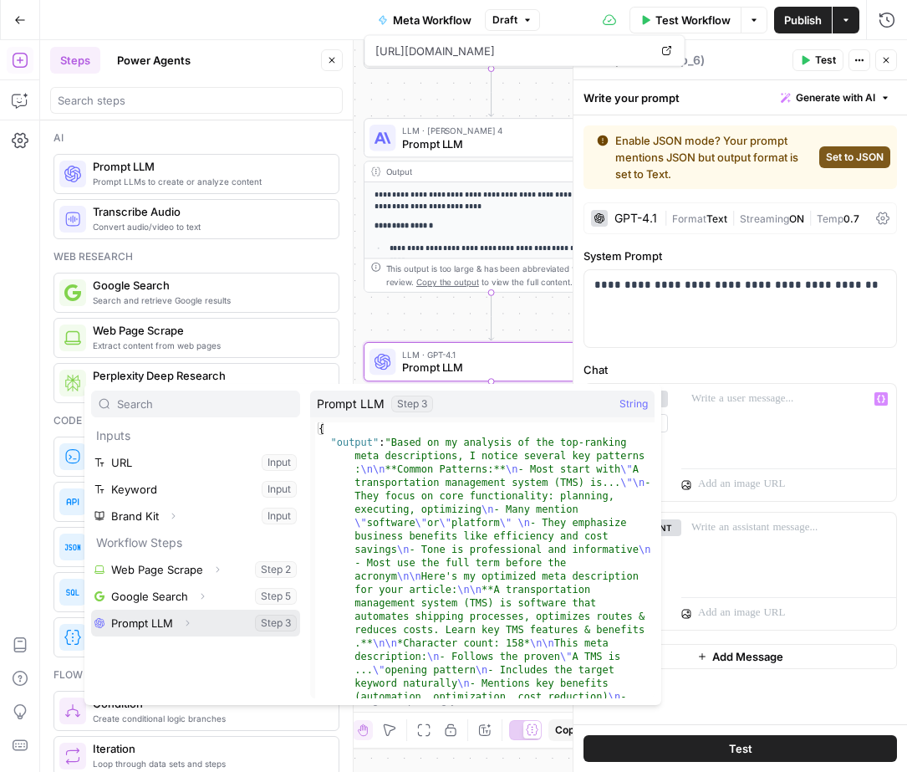
click at [137, 627] on button "Select variable Prompt LLM" at bounding box center [195, 623] width 209 height 27
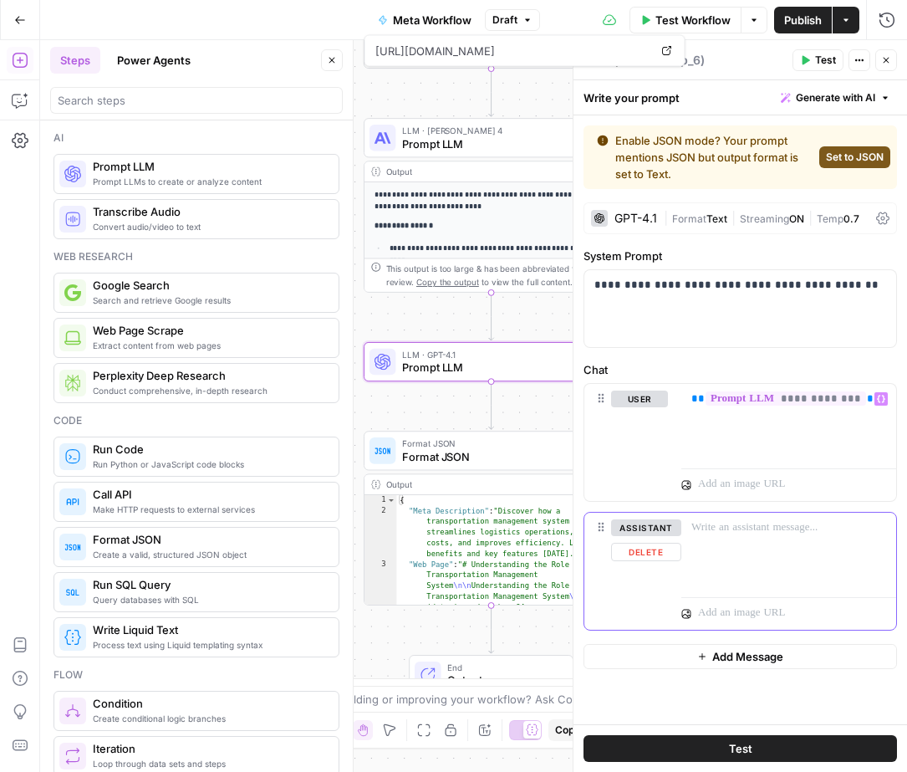
click at [641, 554] on button "Delete" at bounding box center [646, 552] width 70 height 18
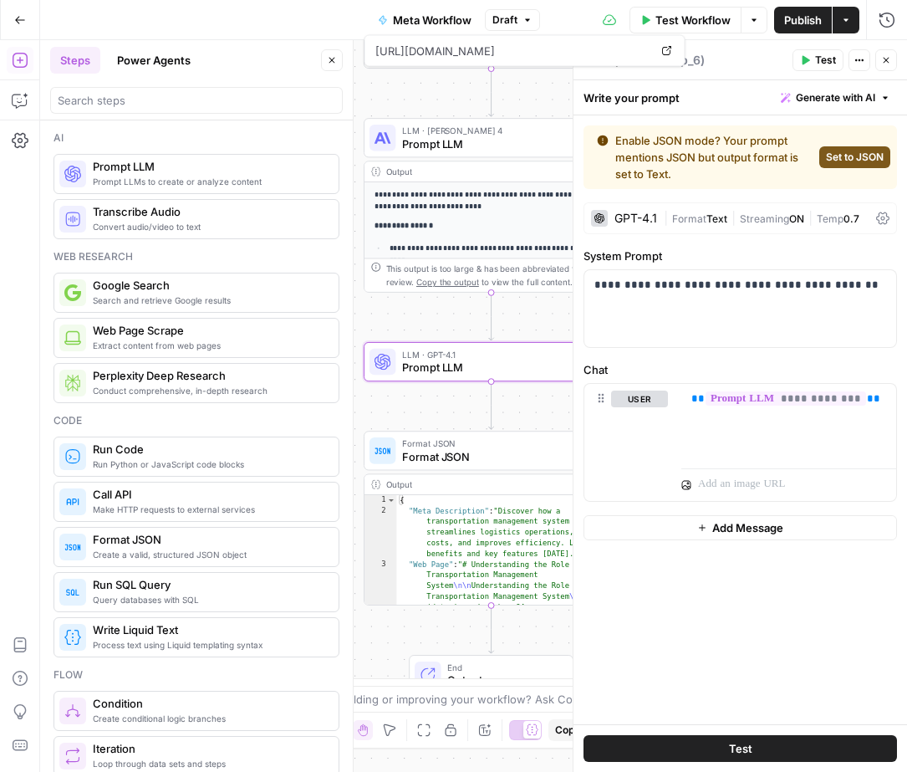
click at [784, 218] on span "Streaming" at bounding box center [764, 218] width 49 height 13
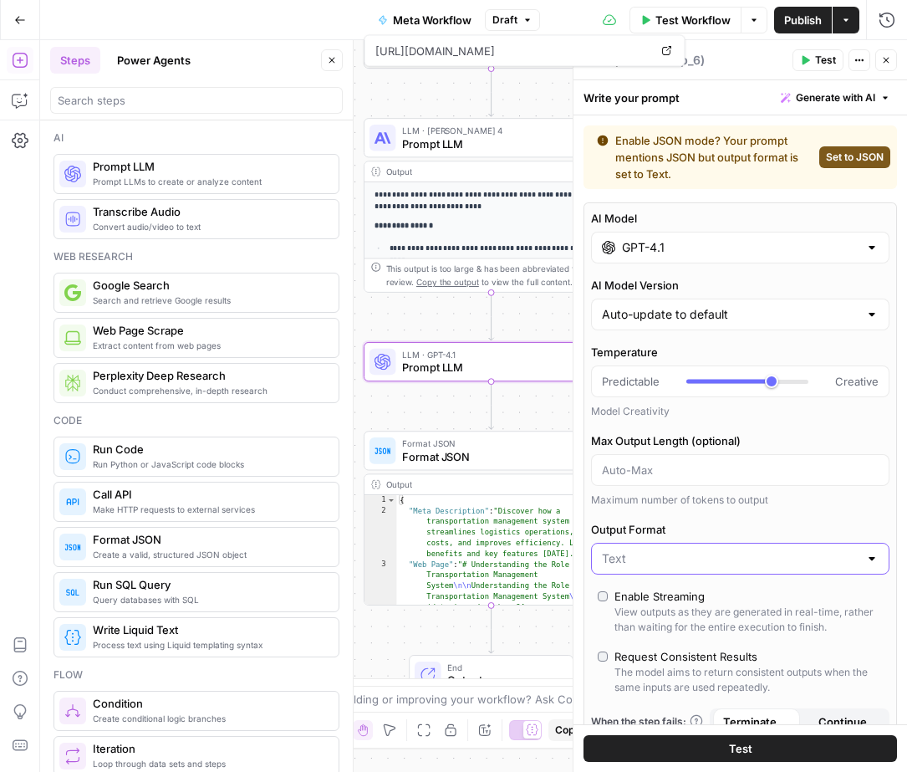
click at [674, 554] on input "Output Format" at bounding box center [730, 558] width 257 height 17
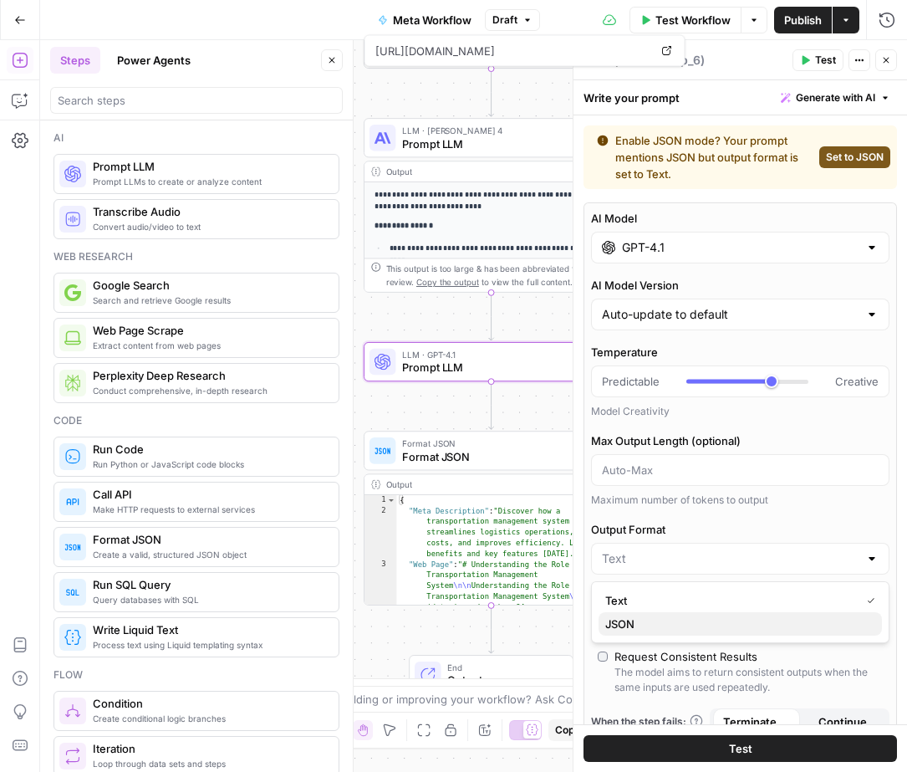
drag, startPoint x: 632, startPoint y: 620, endPoint x: 697, endPoint y: 579, distance: 77.5
click at [632, 620] on span "JSON" at bounding box center [736, 623] width 263 height 17
type input "JSON"
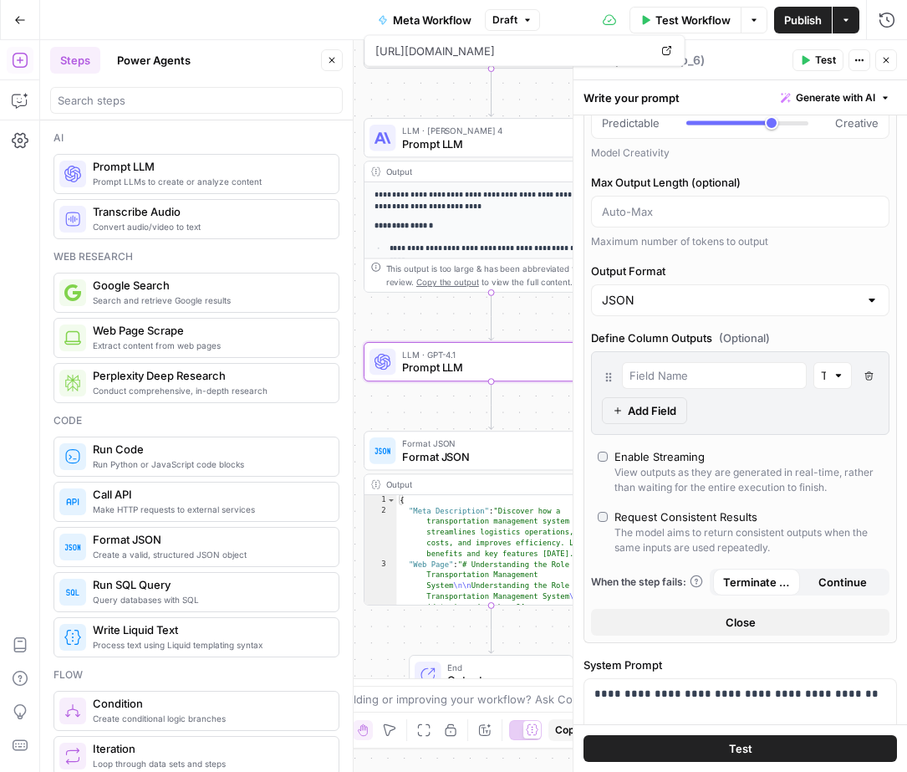
scroll to position [183, 0]
click at [743, 746] on span "Test" at bounding box center [740, 748] width 23 height 17
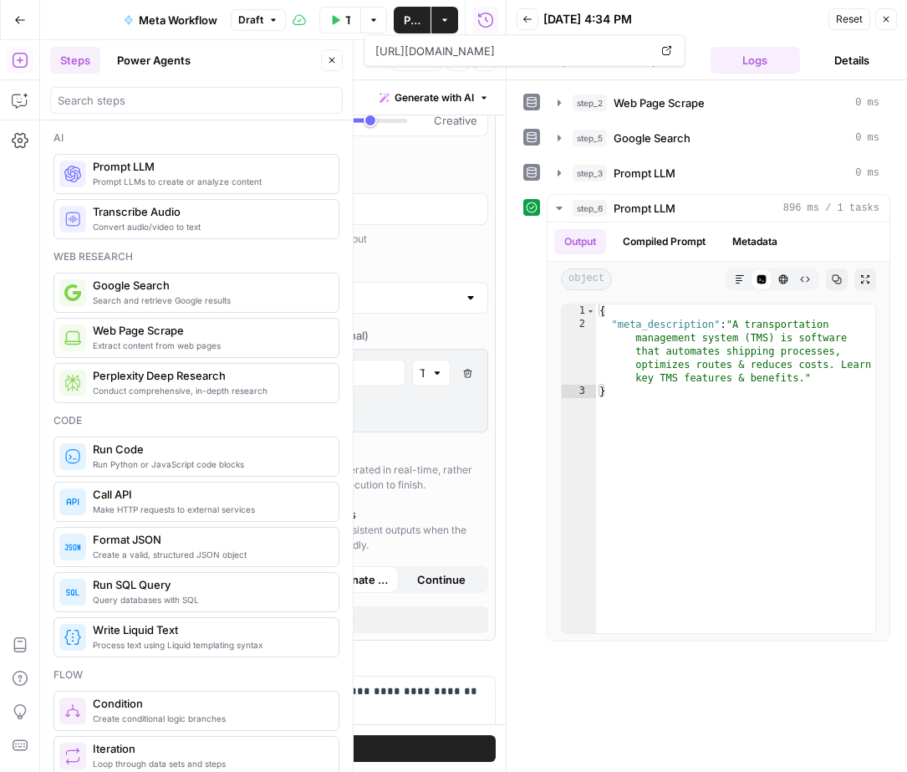
click at [889, 22] on icon "button" at bounding box center [886, 19] width 10 height 10
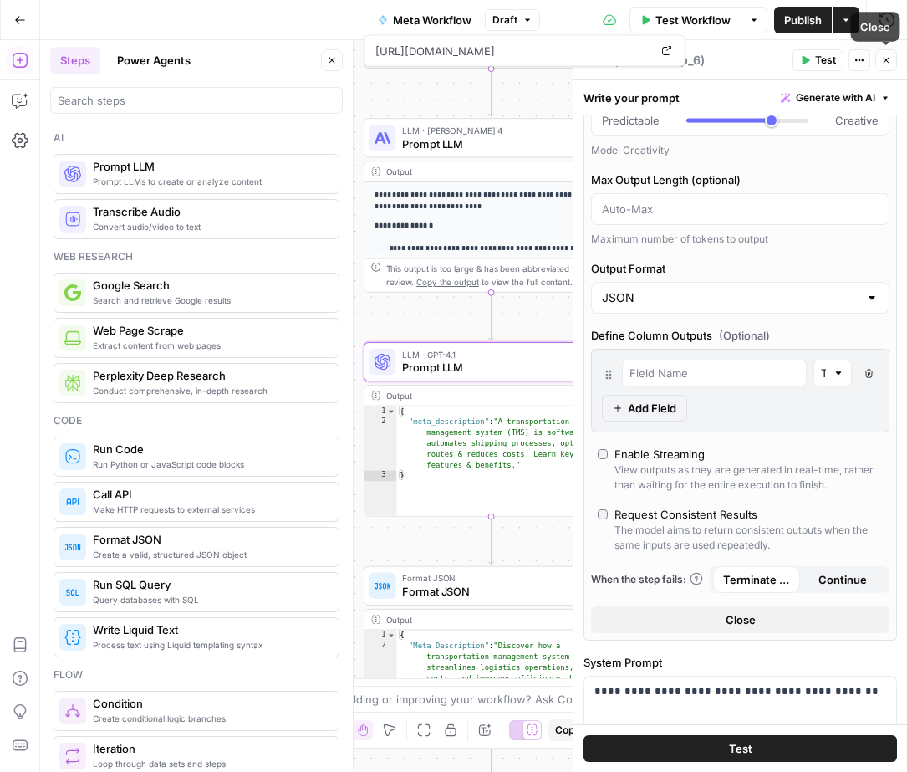
click at [885, 60] on icon "button" at bounding box center [886, 60] width 10 height 10
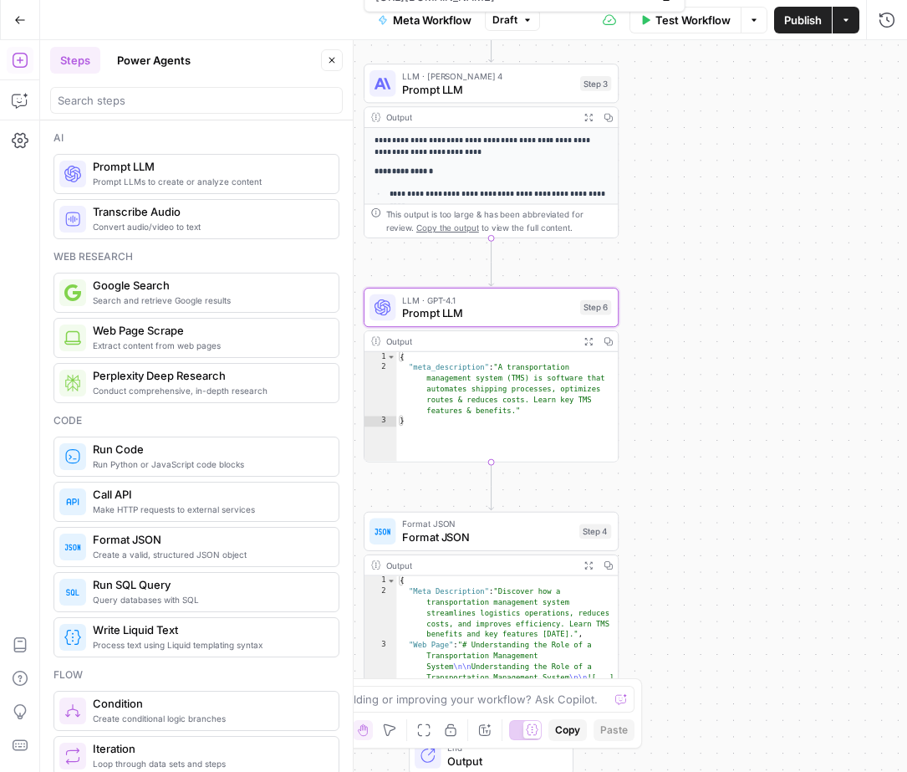
click at [477, 533] on span "Format JSON" at bounding box center [487, 536] width 171 height 17
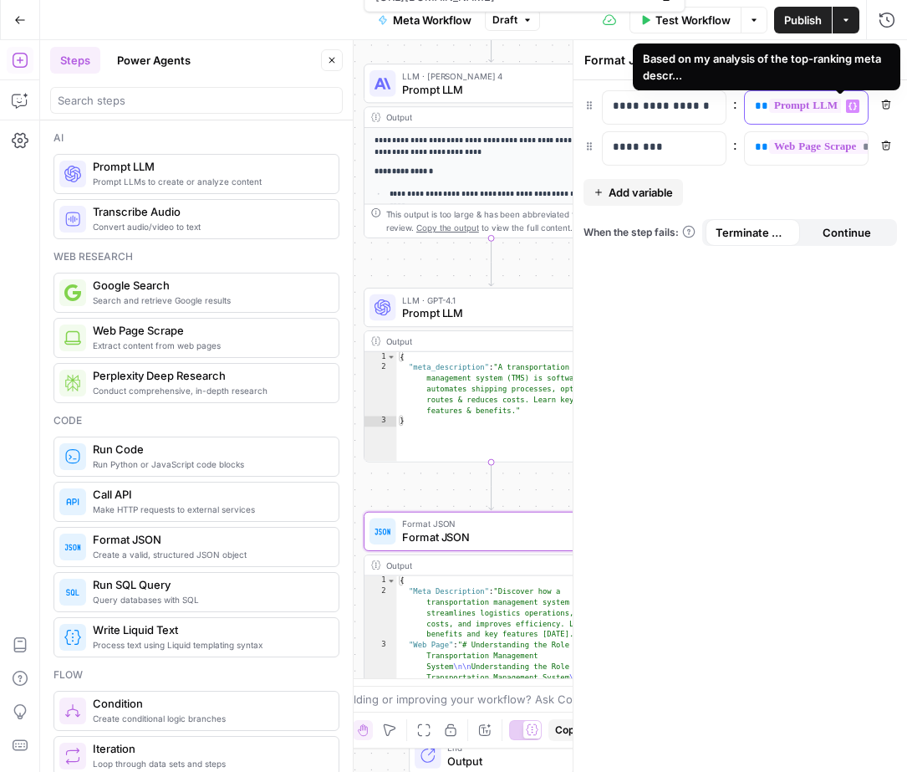
click at [814, 110] on span "**********" at bounding box center [849, 106] width 161 height 14
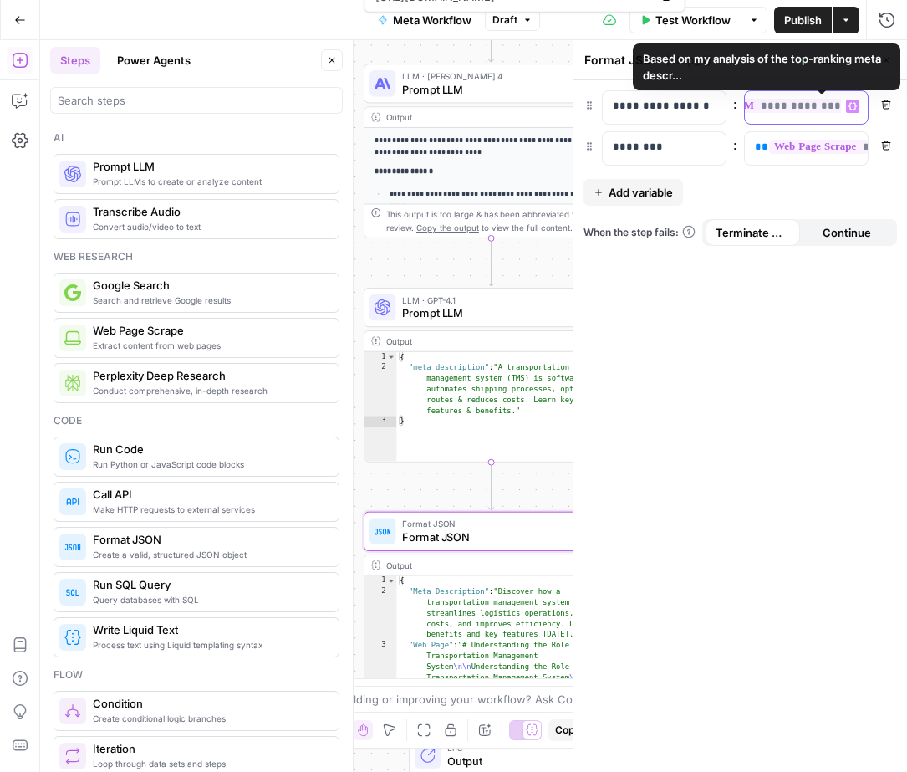
scroll to position [0, 84]
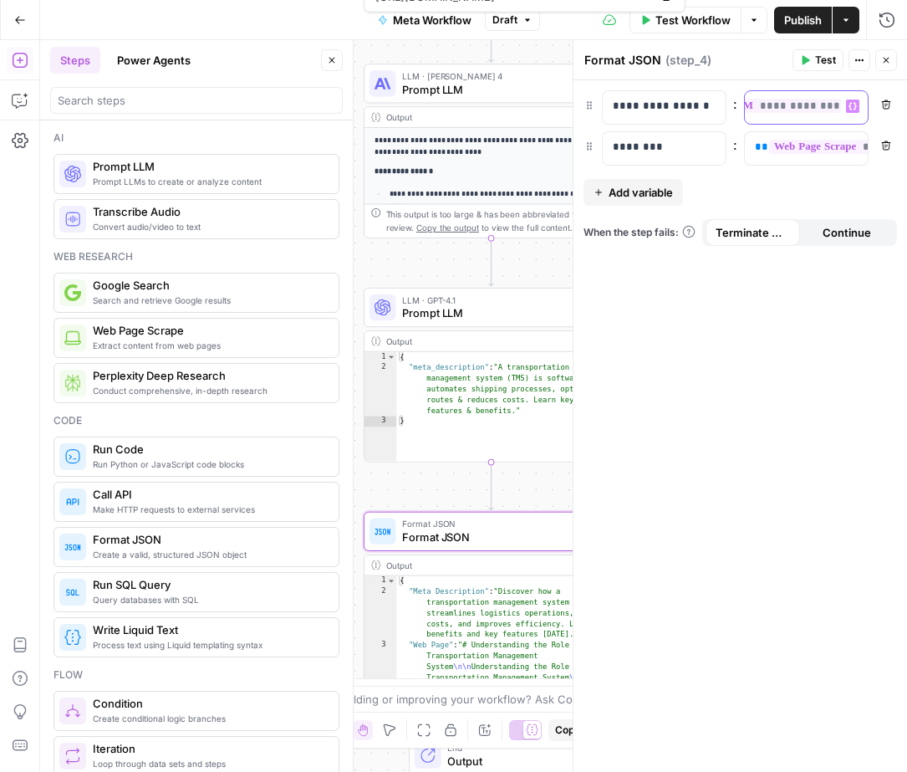
drag, startPoint x: 755, startPoint y: 108, endPoint x: 883, endPoint y: 111, distance: 128.0
click at [883, 111] on div "**********" at bounding box center [741, 107] width 314 height 34
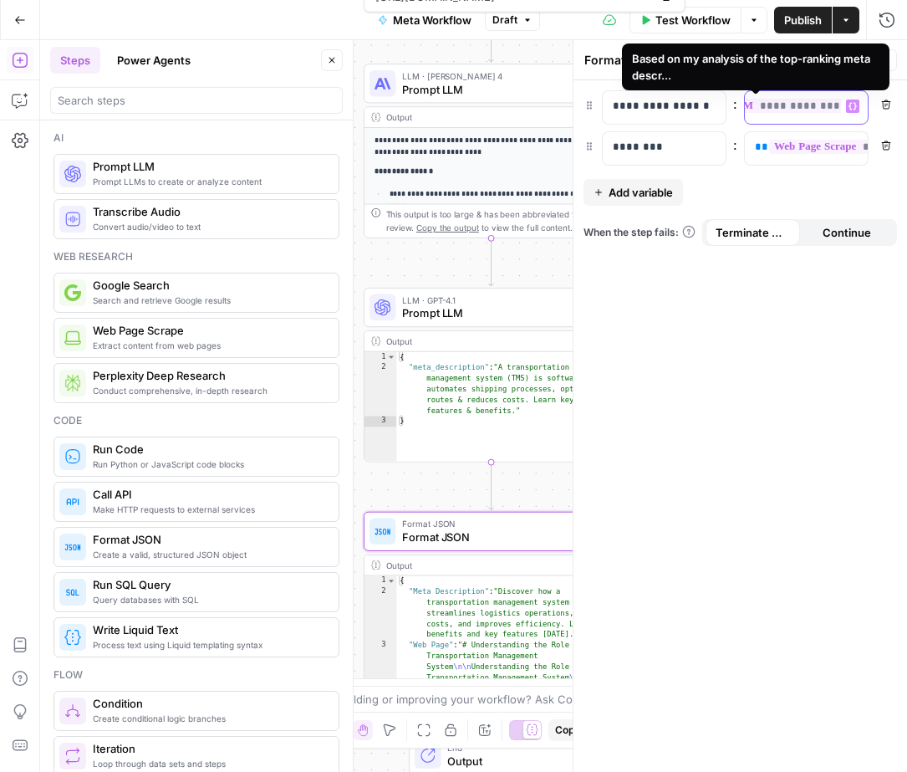
scroll to position [0, 0]
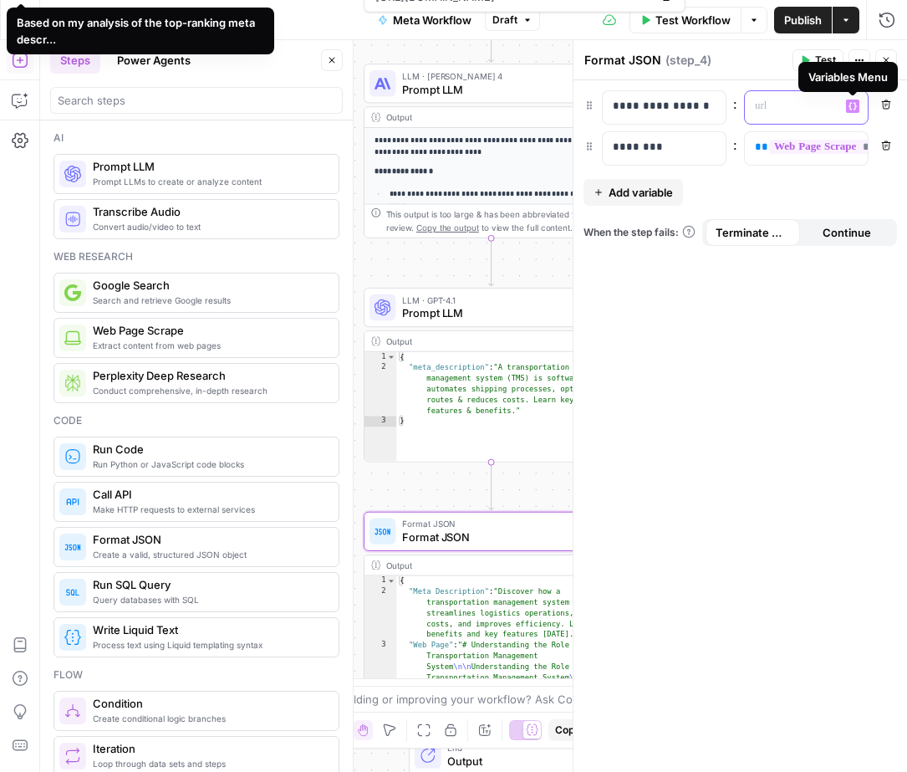
click at [852, 109] on icon "button" at bounding box center [853, 107] width 8 height 8
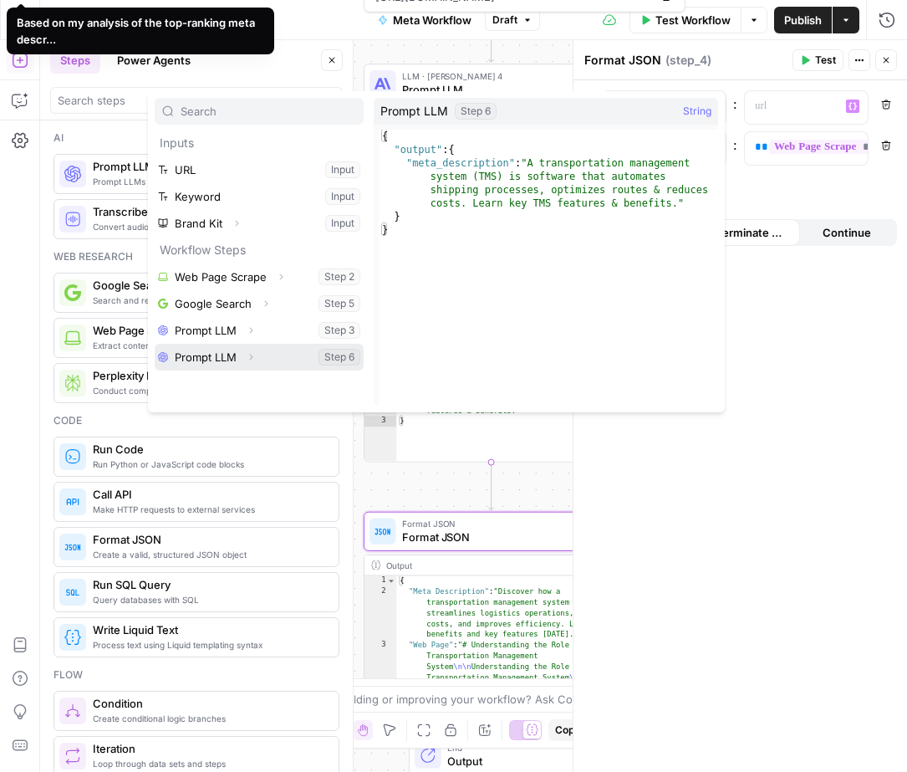
click at [299, 359] on button "Select variable Prompt LLM" at bounding box center [259, 357] width 209 height 27
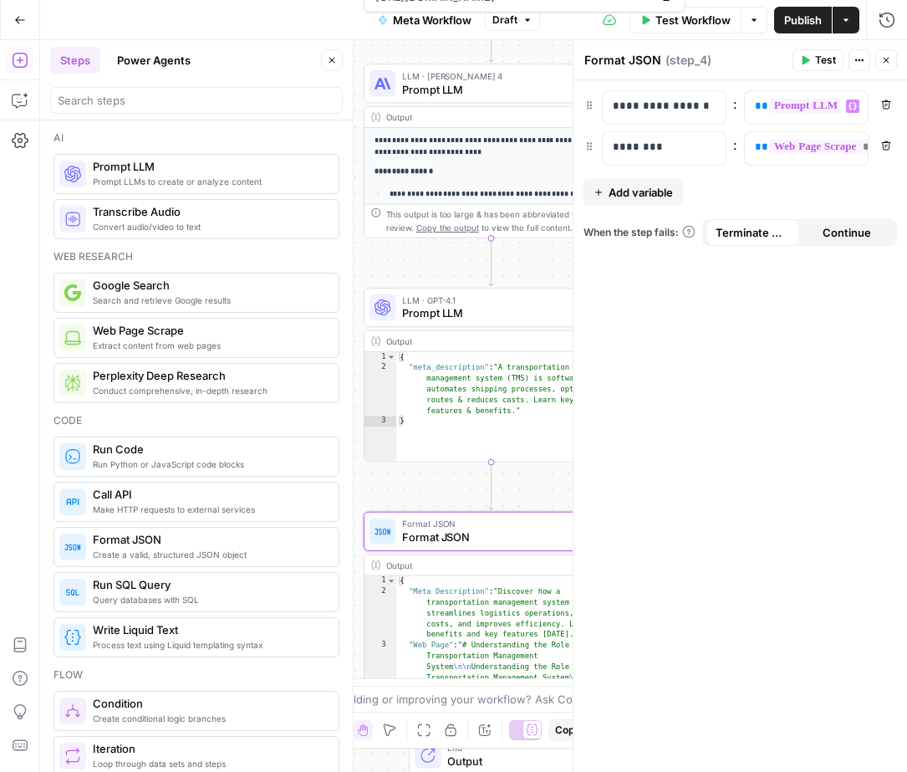
drag, startPoint x: 819, startPoint y: 64, endPoint x: 811, endPoint y: 140, distance: 75.6
click at [819, 64] on span "Test" at bounding box center [825, 60] width 21 height 15
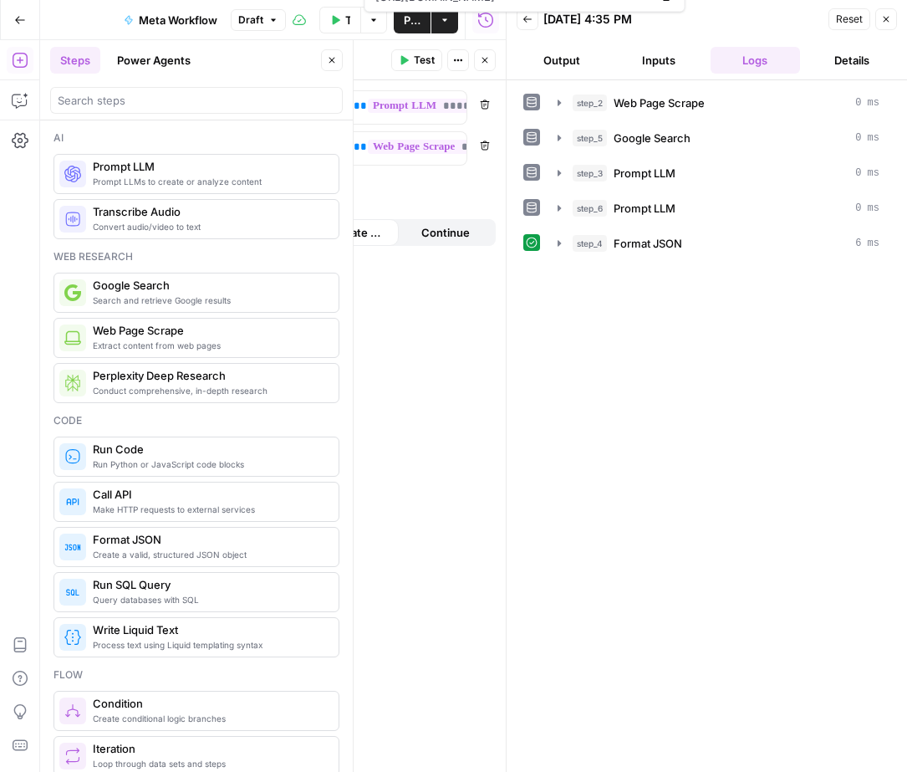
click at [588, 64] on button "Output" at bounding box center [562, 60] width 90 height 27
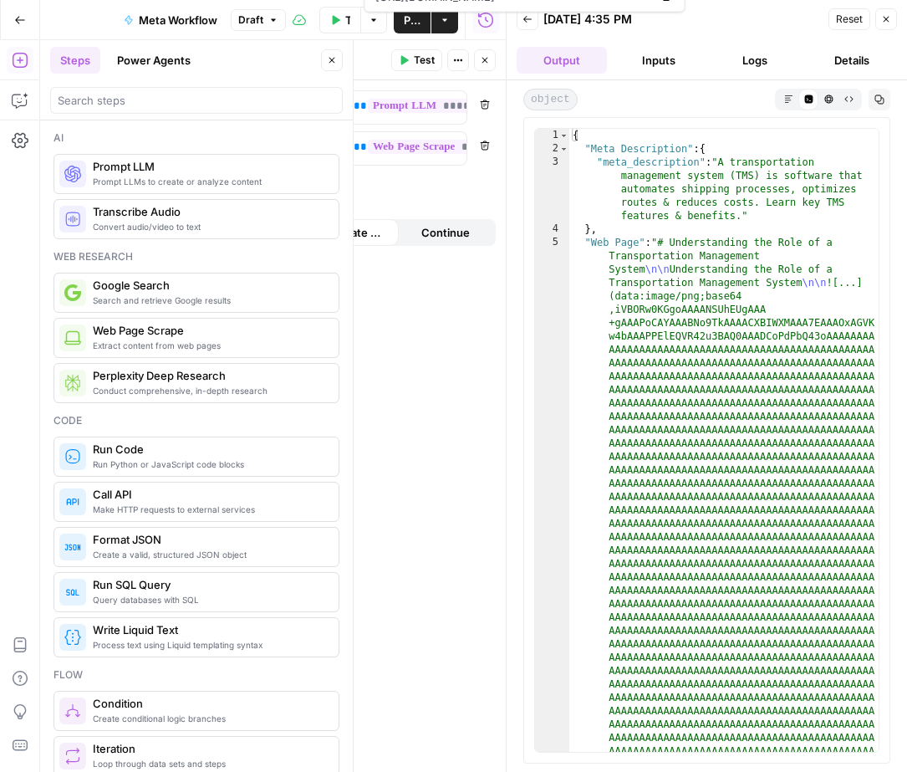
click at [888, 23] on icon "button" at bounding box center [886, 19] width 10 height 10
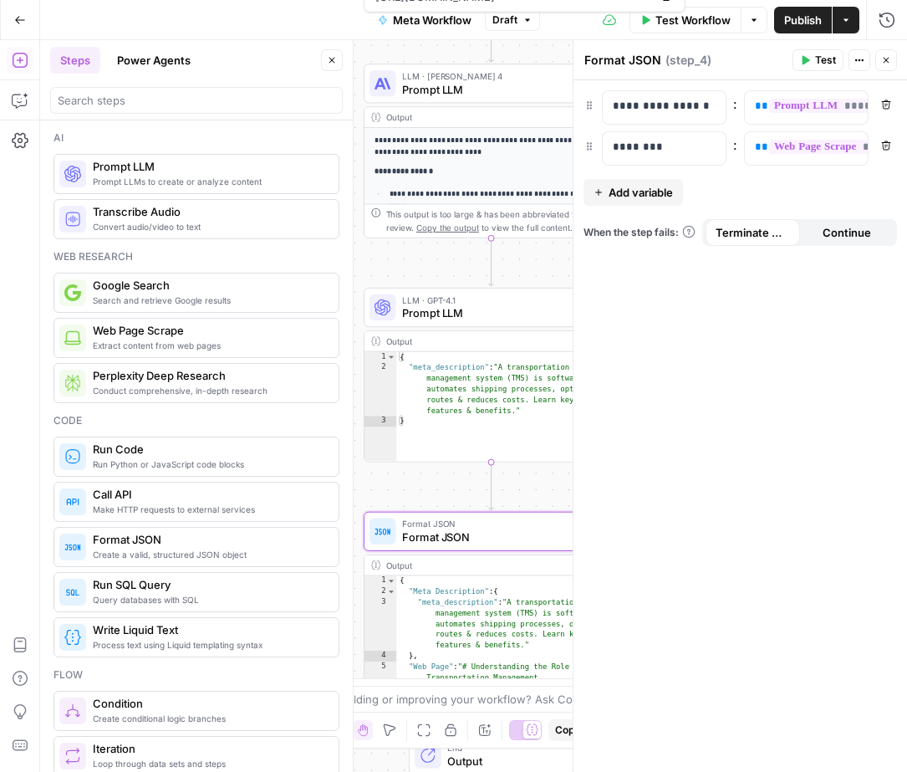
click at [809, 16] on span "Publish" at bounding box center [803, 20] width 38 height 17
click at [785, 408] on div "**********" at bounding box center [741, 426] width 334 height 692
drag, startPoint x: 881, startPoint y: 59, endPoint x: 887, endPoint y: 94, distance: 35.8
click at [881, 59] on icon "button" at bounding box center [886, 60] width 10 height 10
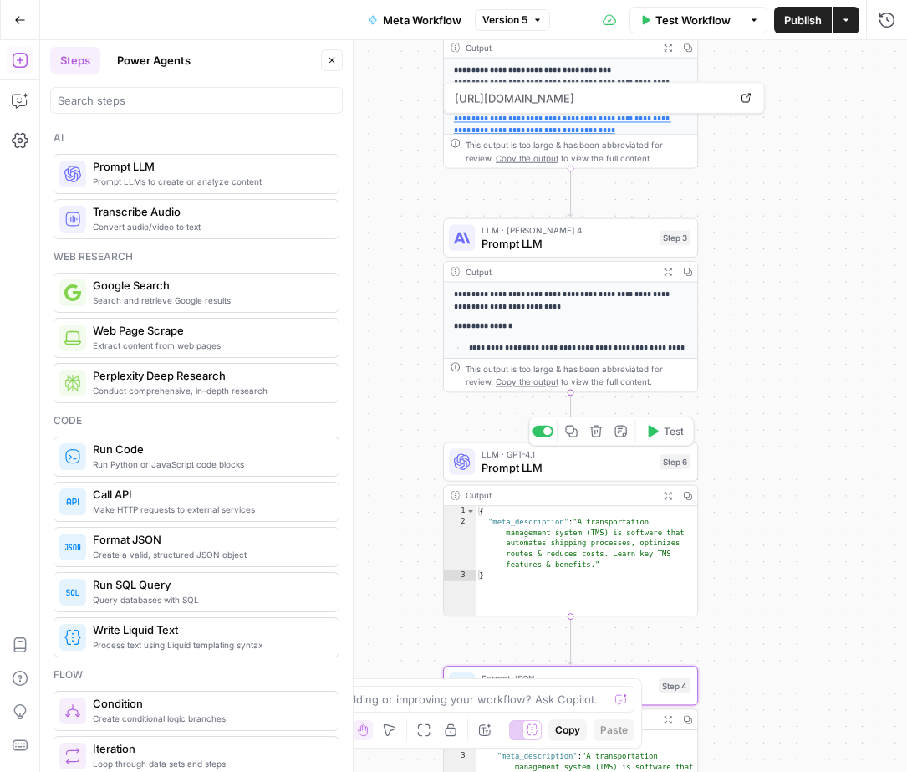
click at [500, 459] on span "Prompt LLM" at bounding box center [567, 467] width 171 height 17
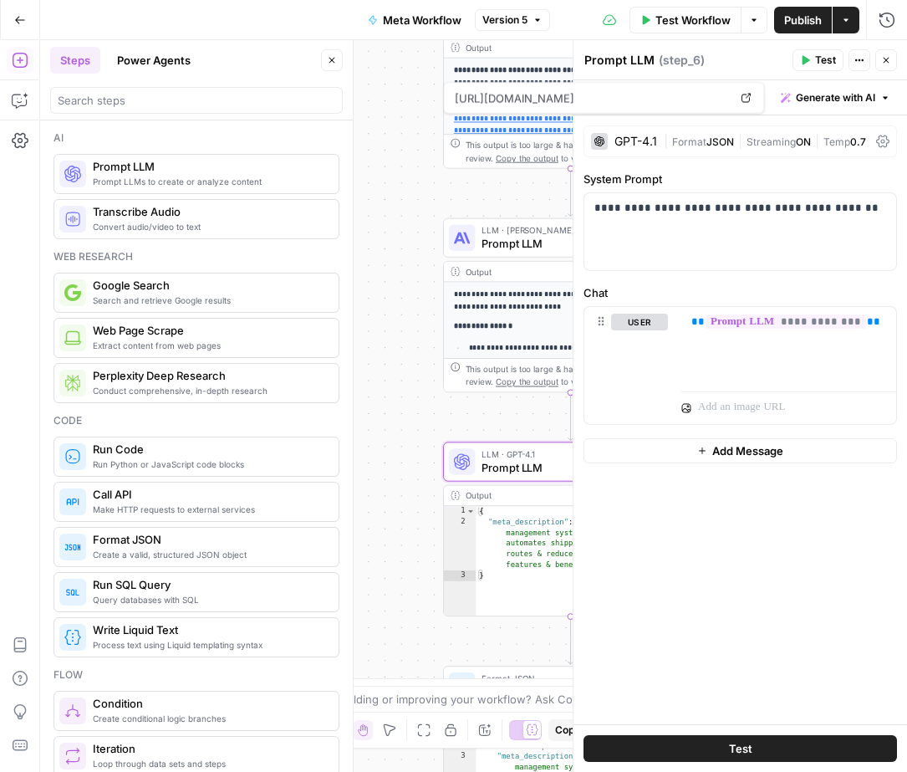
click at [635, 143] on div "GPT-4.1" at bounding box center [636, 141] width 43 height 12
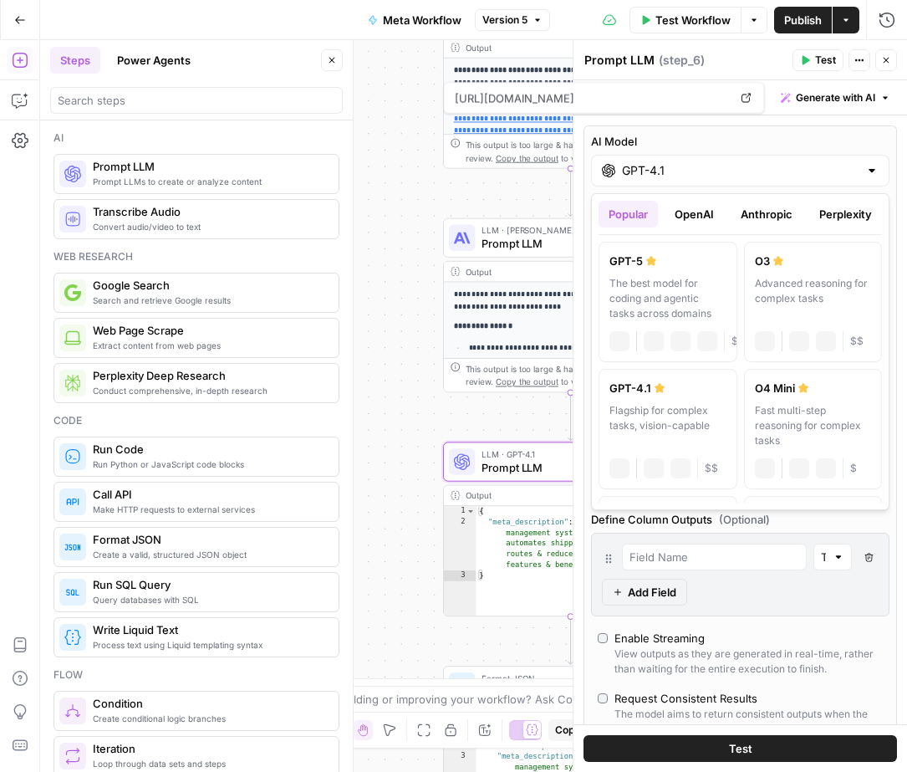
click at [870, 171] on div at bounding box center [871, 170] width 13 height 17
click at [865, 135] on label "AI Model" at bounding box center [740, 141] width 299 height 17
click at [859, 162] on input "GPT-4.1" at bounding box center [740, 170] width 237 height 17
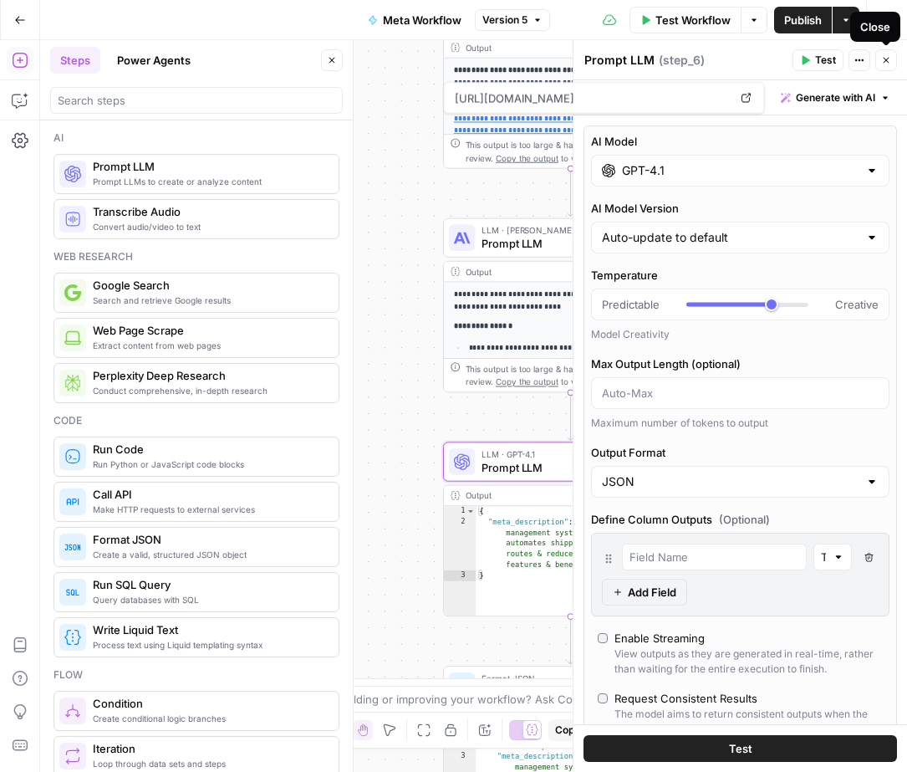
click at [885, 61] on icon "button" at bounding box center [887, 61] width 6 height 6
